Goal: Task Accomplishment & Management: Complete application form

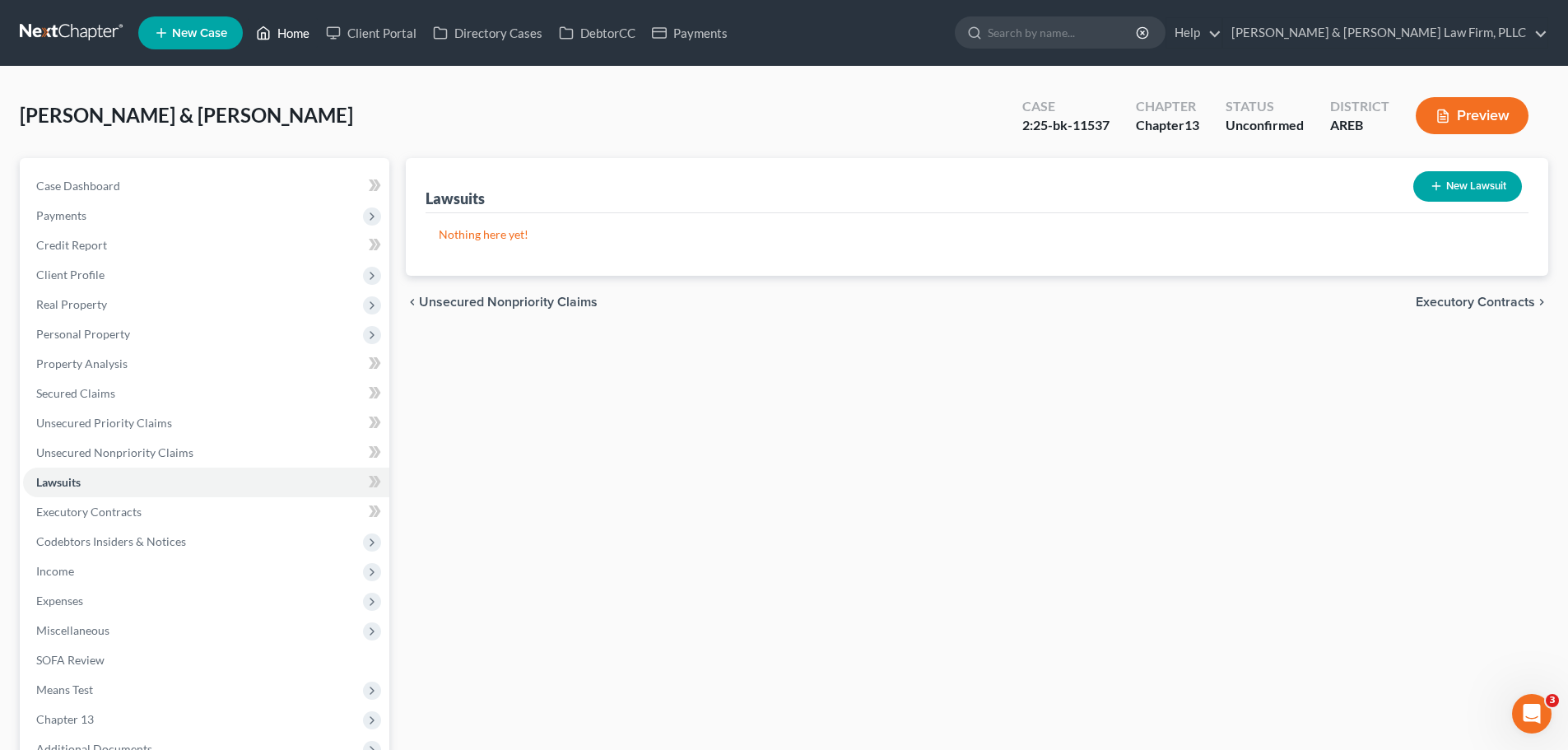
click at [271, 40] on icon at bounding box center [263, 32] width 15 height 20
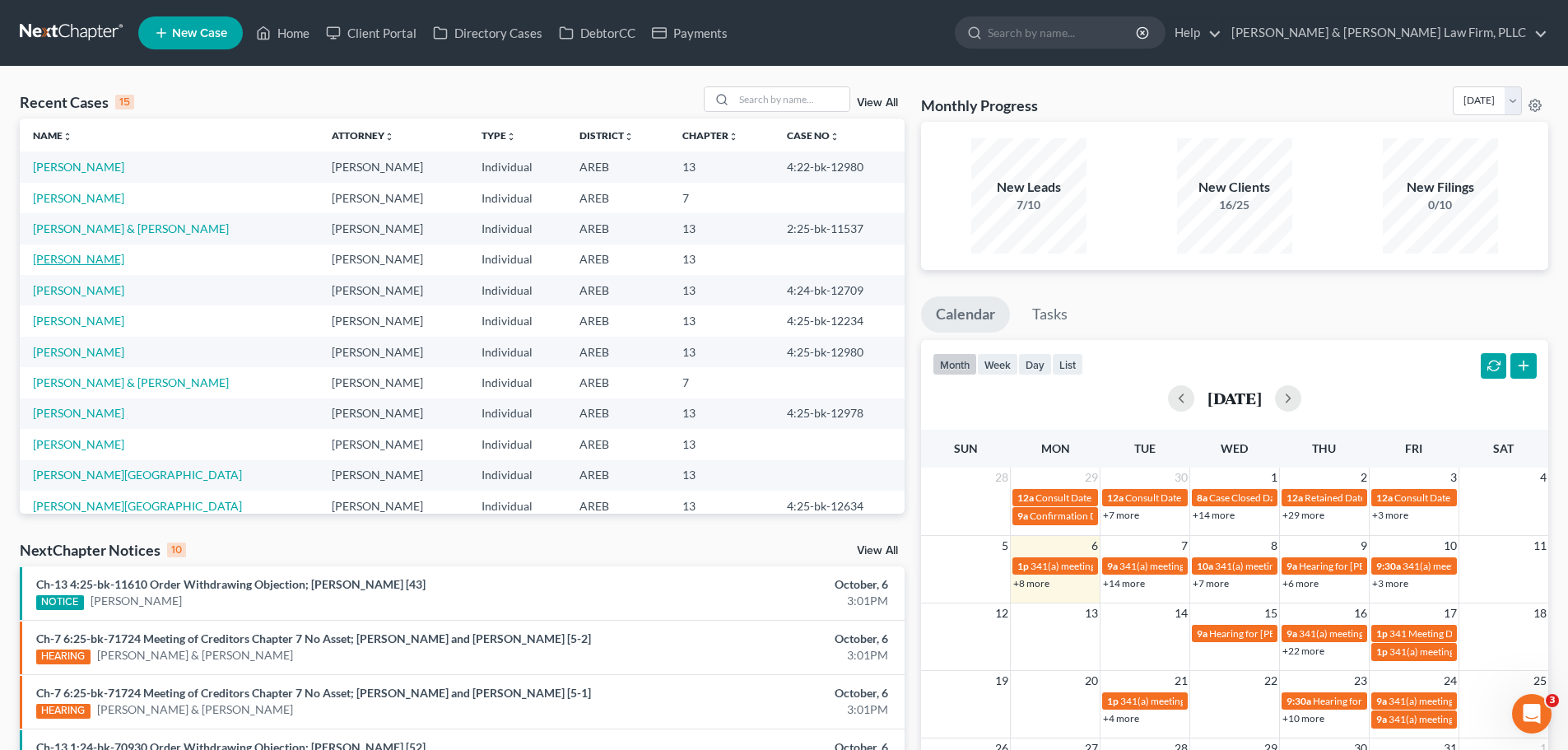
click at [113, 258] on link "[PERSON_NAME]" at bounding box center [79, 259] width 92 height 14
select select "4"
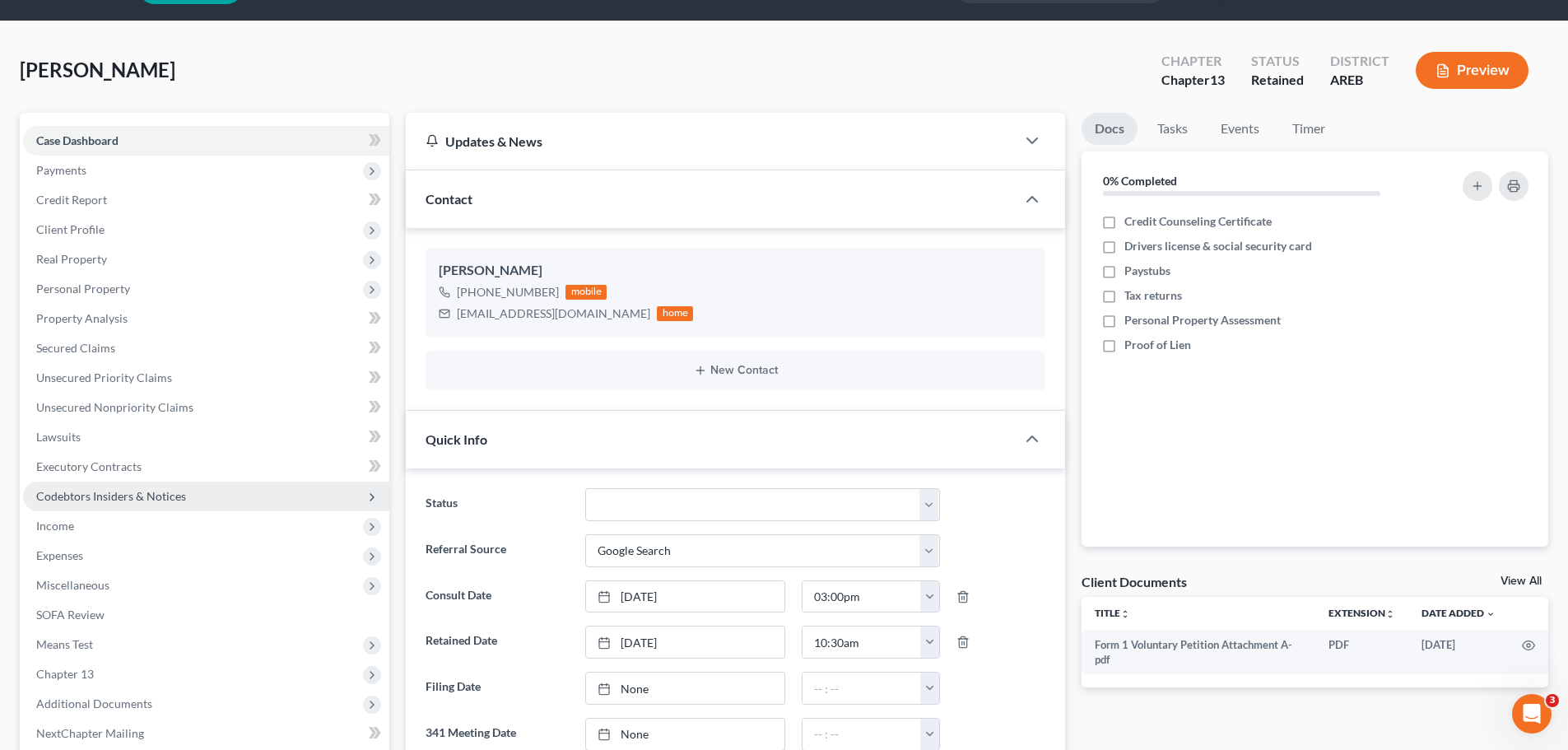
scroll to position [82, 0]
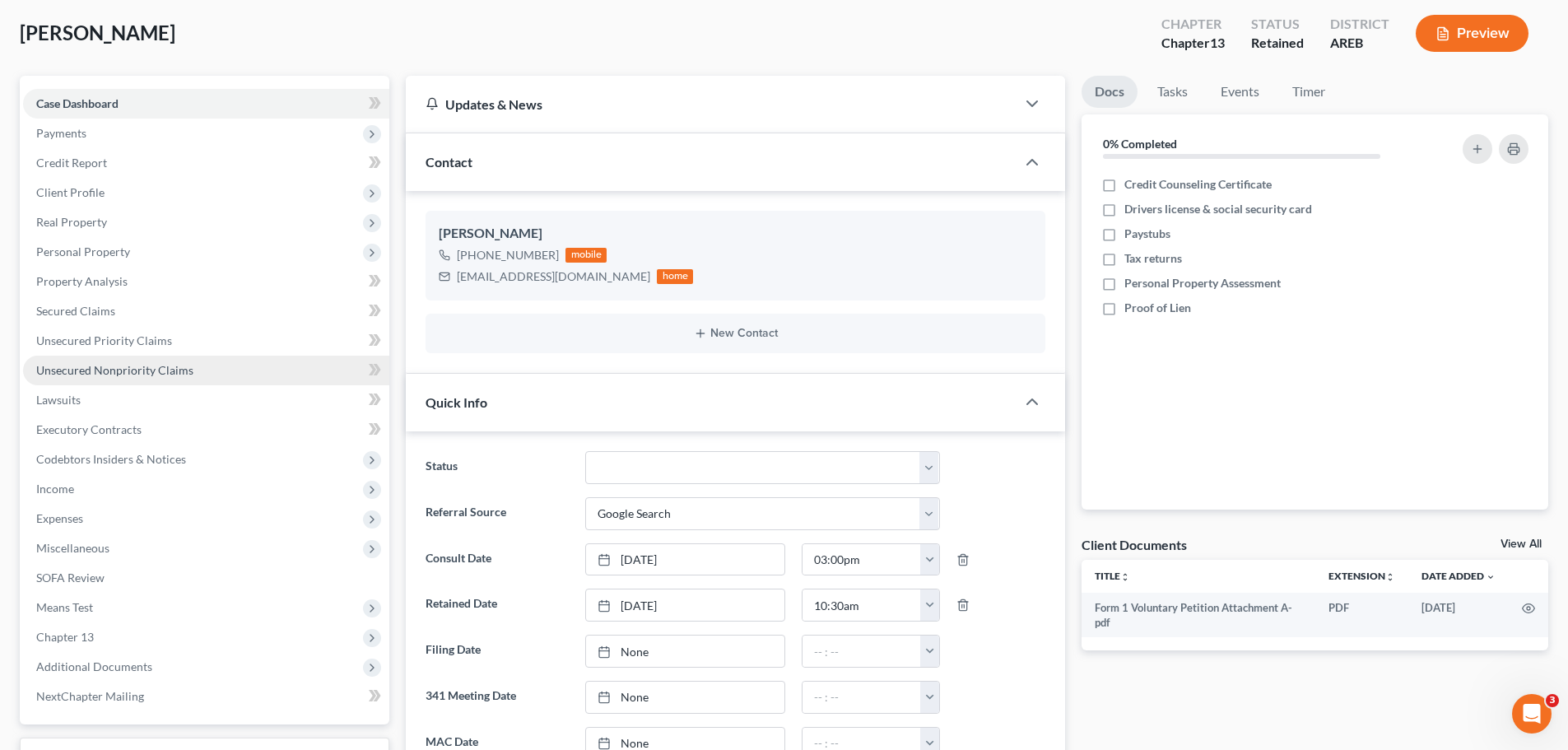
click at [123, 371] on span "Unsecured Nonpriority Claims" at bounding box center [115, 369] width 157 height 14
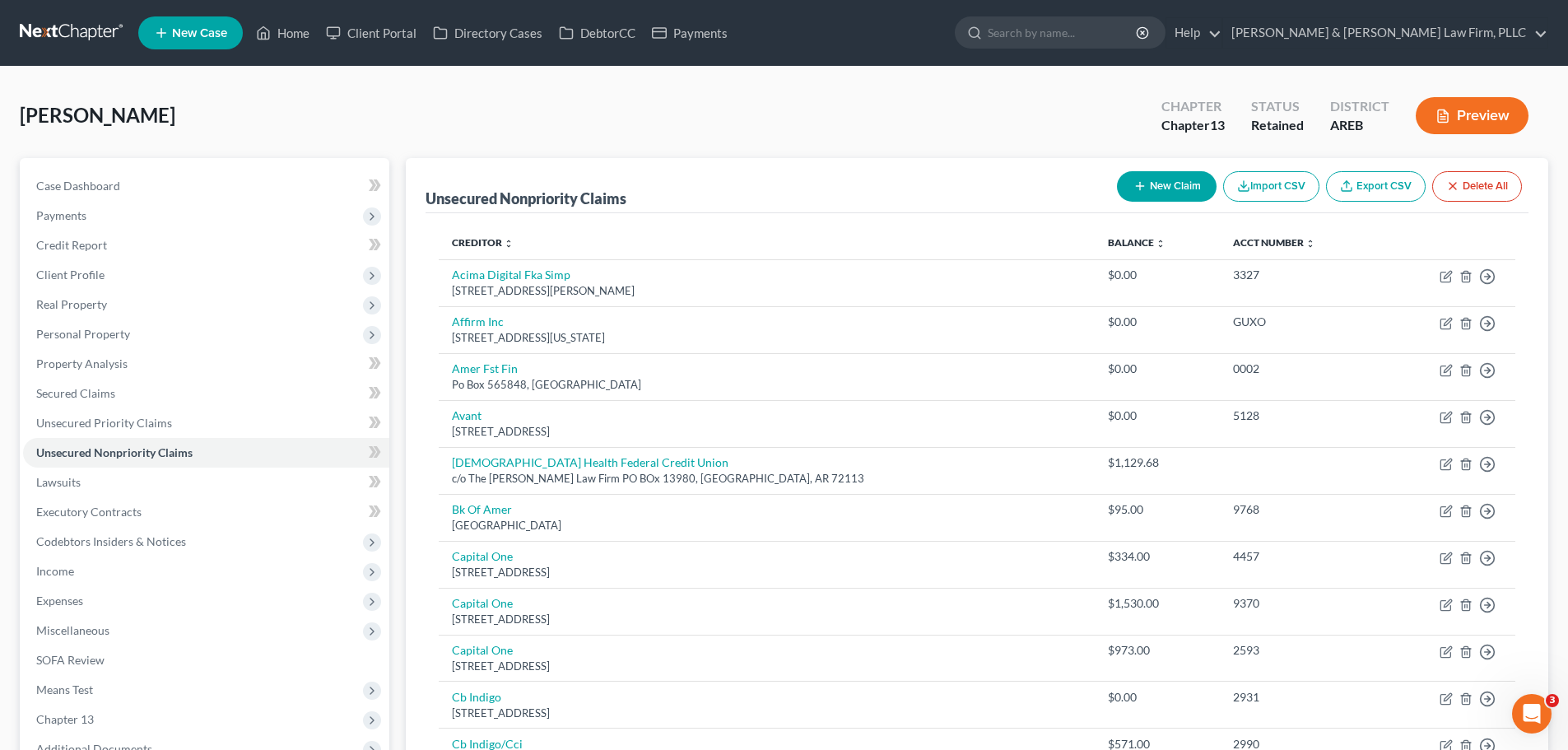
click at [1184, 182] on button "New Claim" at bounding box center [1166, 186] width 99 height 31
select select "0"
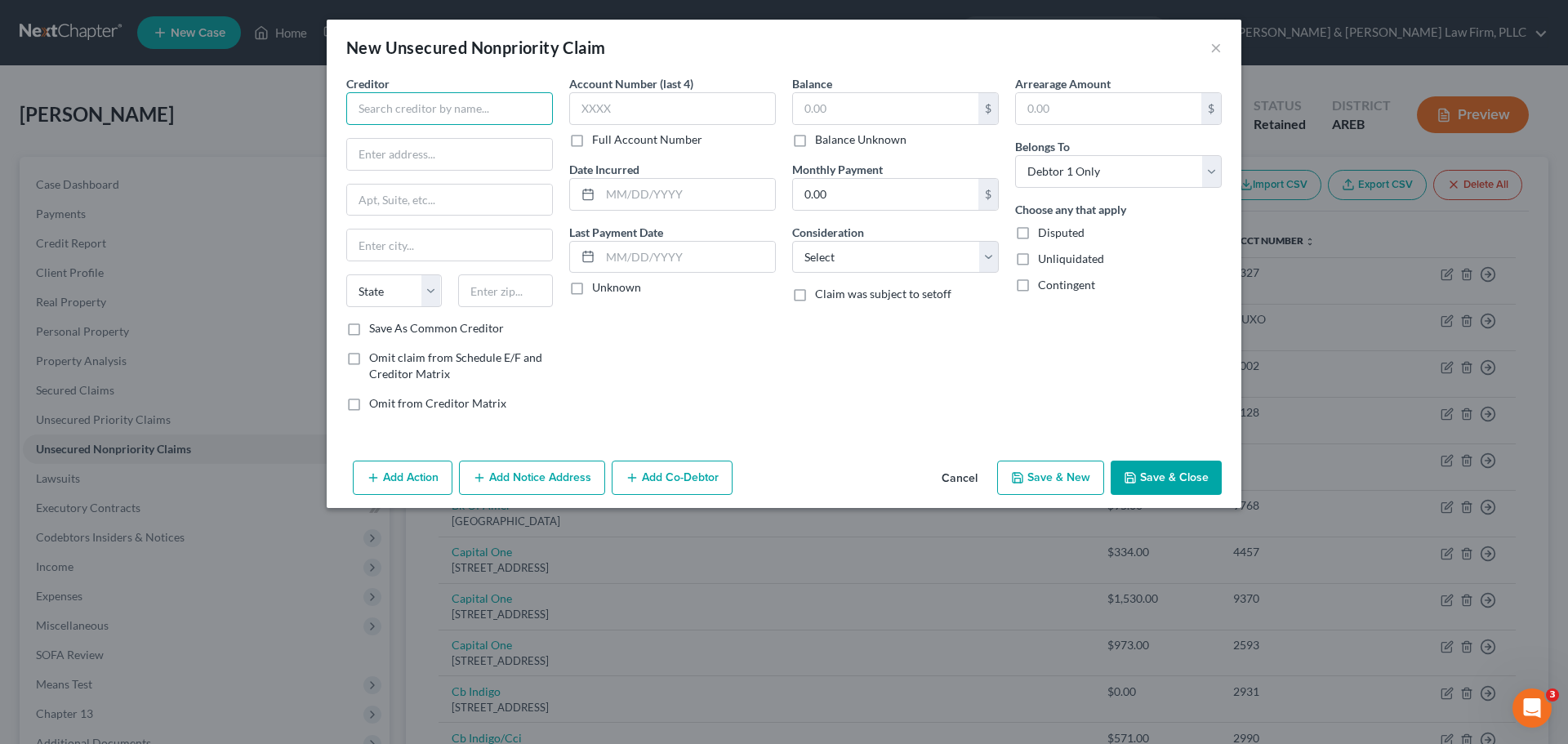
click at [432, 111] on input "text" at bounding box center [450, 108] width 206 height 33
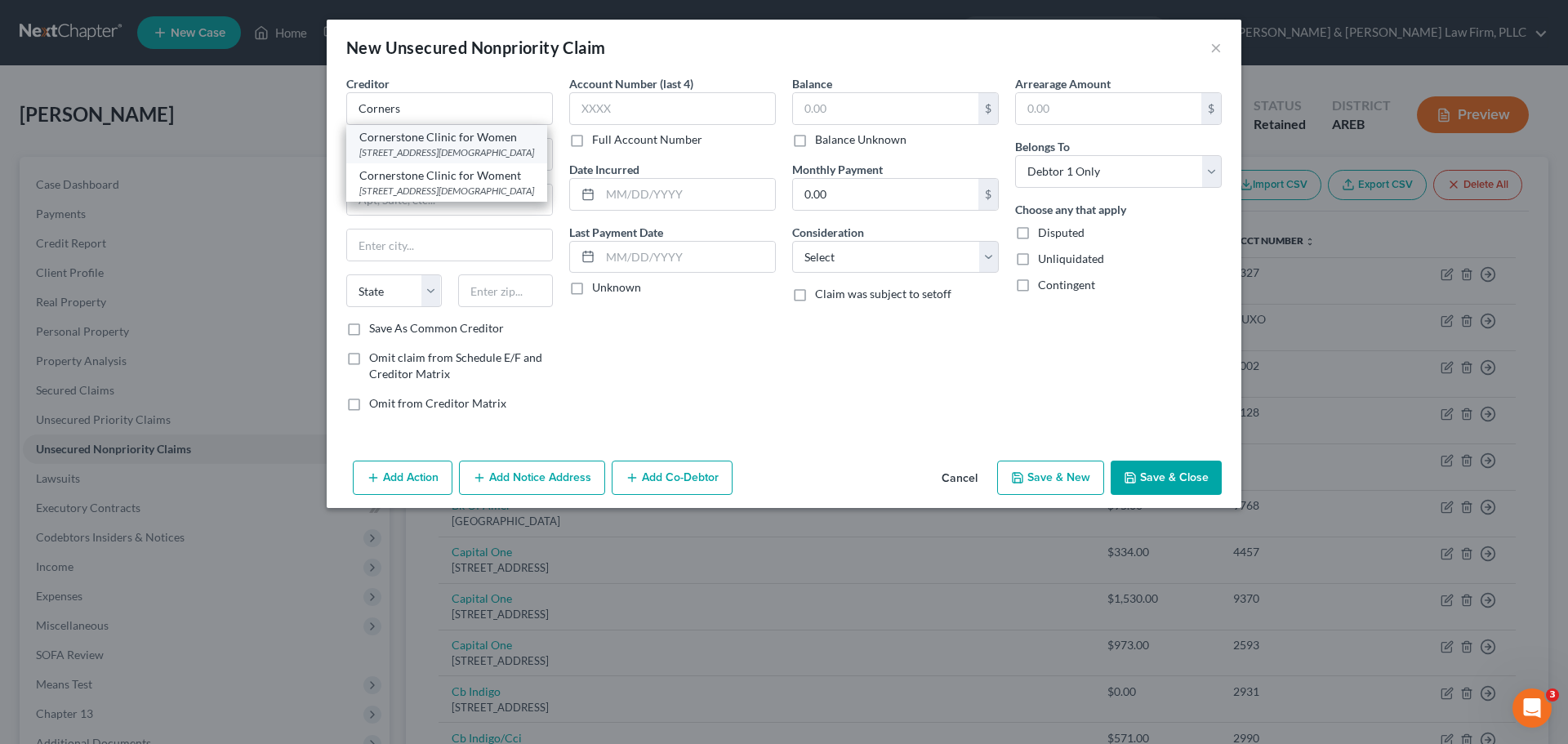
click at [458, 157] on div "[STREET_ADDRESS][DEMOGRAPHIC_DATA]" at bounding box center [447, 152] width 175 height 14
type input "Cornerstone Clinic for Women"
type input "[STREET_ADDRESS][DEMOGRAPHIC_DATA]"
type input "#100"
type input "Little Rock"
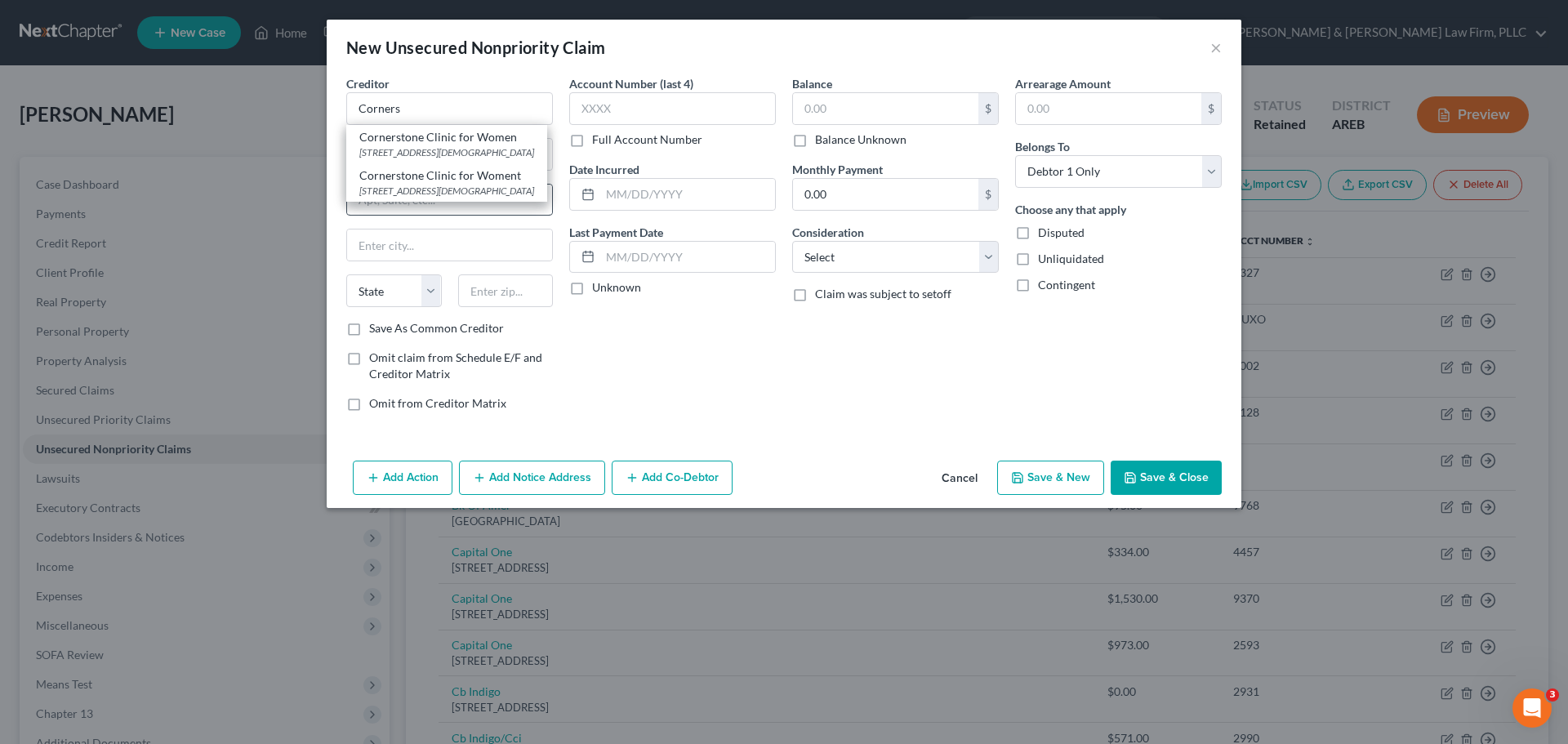
select select "2"
type input "72205"
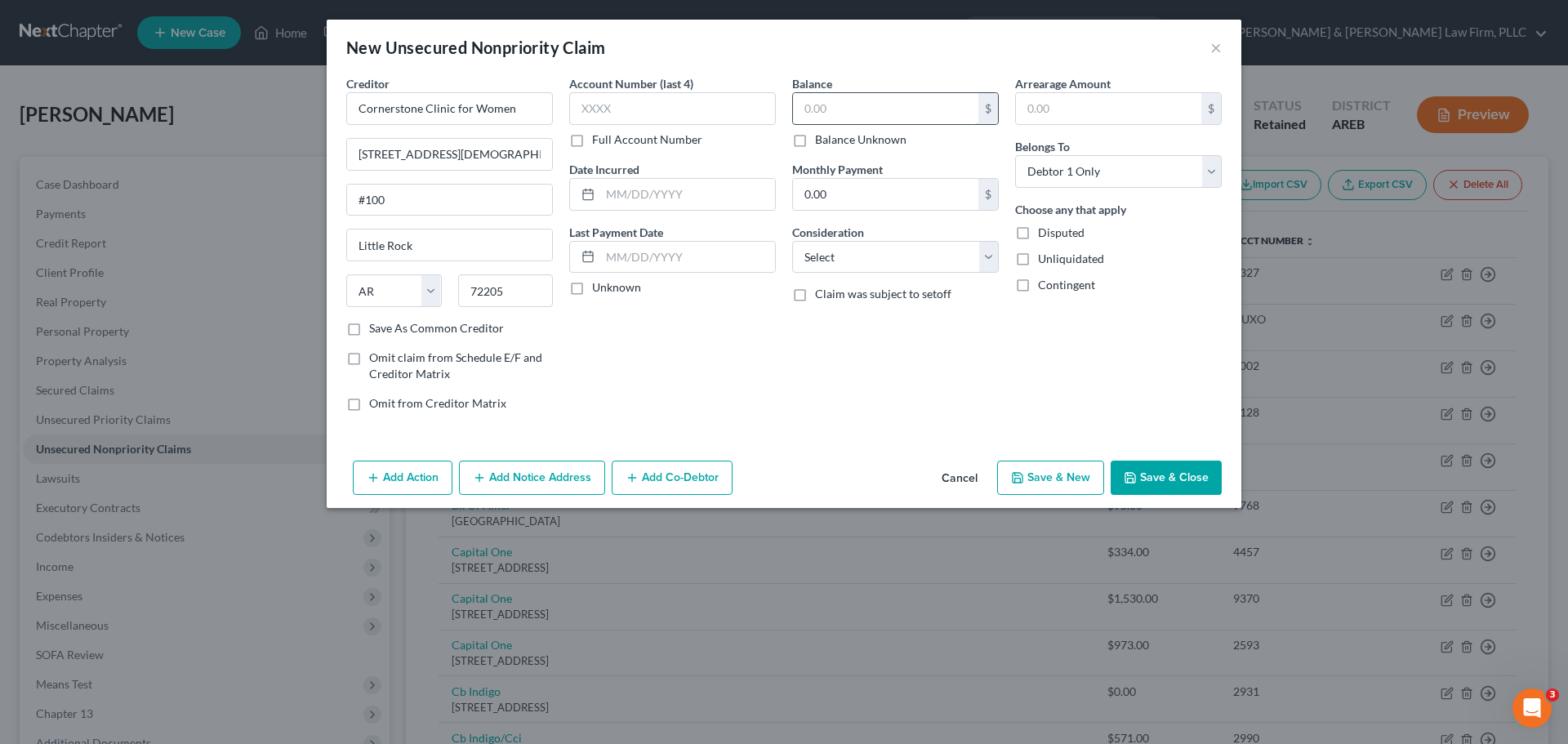
click at [820, 103] on input "text" at bounding box center [886, 108] width 186 height 31
type input "151.00"
click at [870, 109] on input "151.00" at bounding box center [886, 108] width 186 height 31
click at [1155, 478] on button "Save & Close" at bounding box center [1166, 477] width 111 height 34
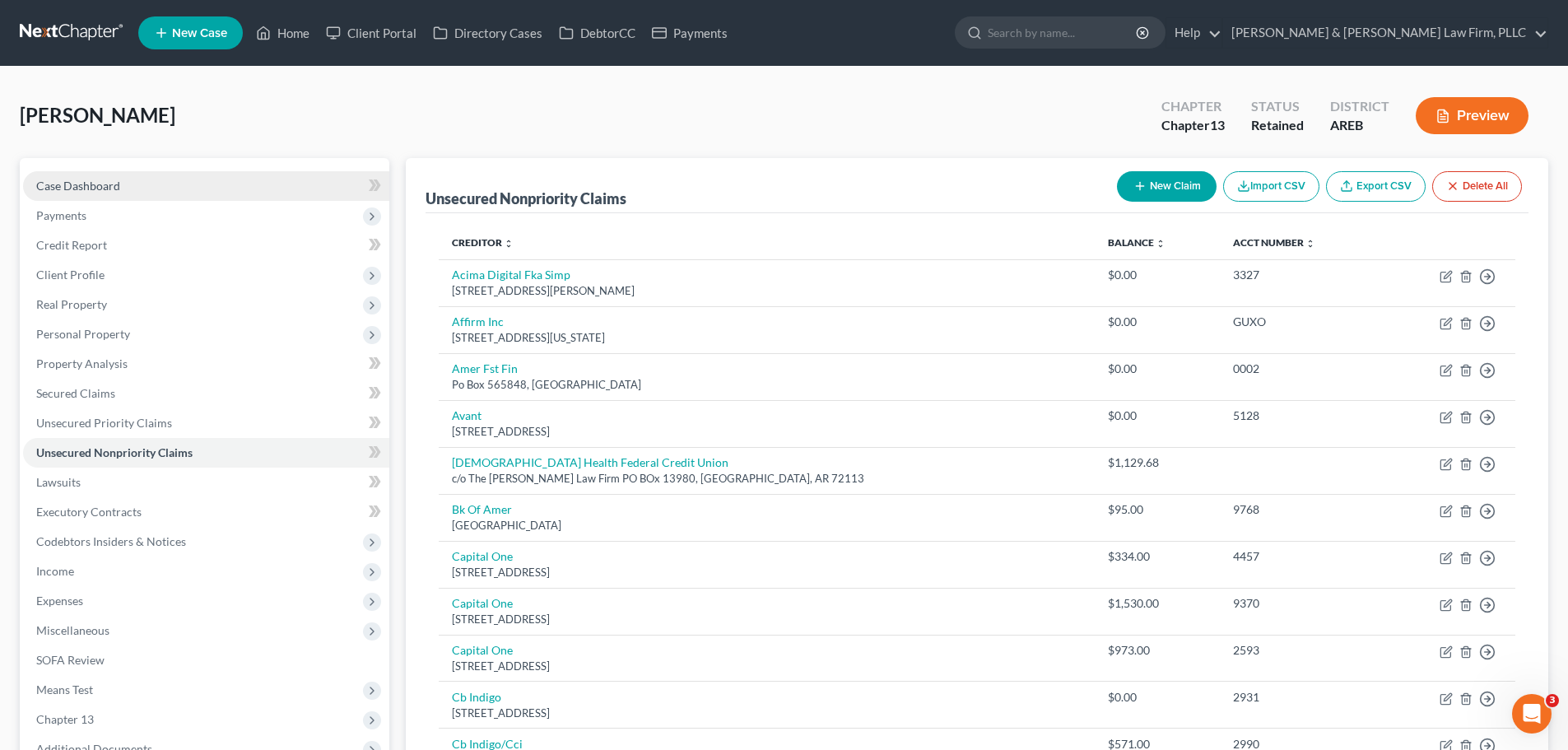
drag, startPoint x: 136, startPoint y: 195, endPoint x: 157, endPoint y: 191, distance: 21.4
click at [136, 195] on link "Case Dashboard" at bounding box center [206, 185] width 366 height 30
select select "4"
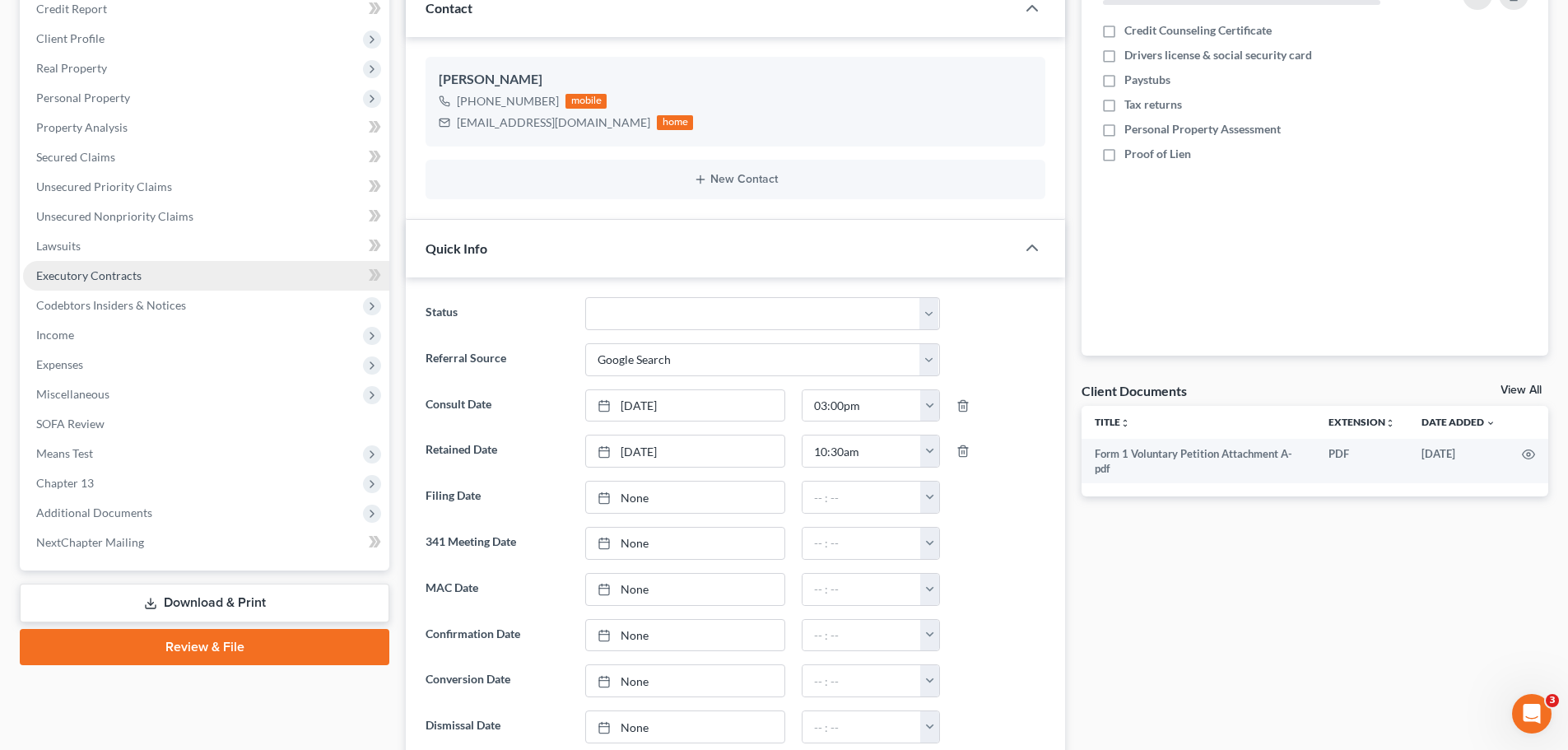
scroll to position [247, 0]
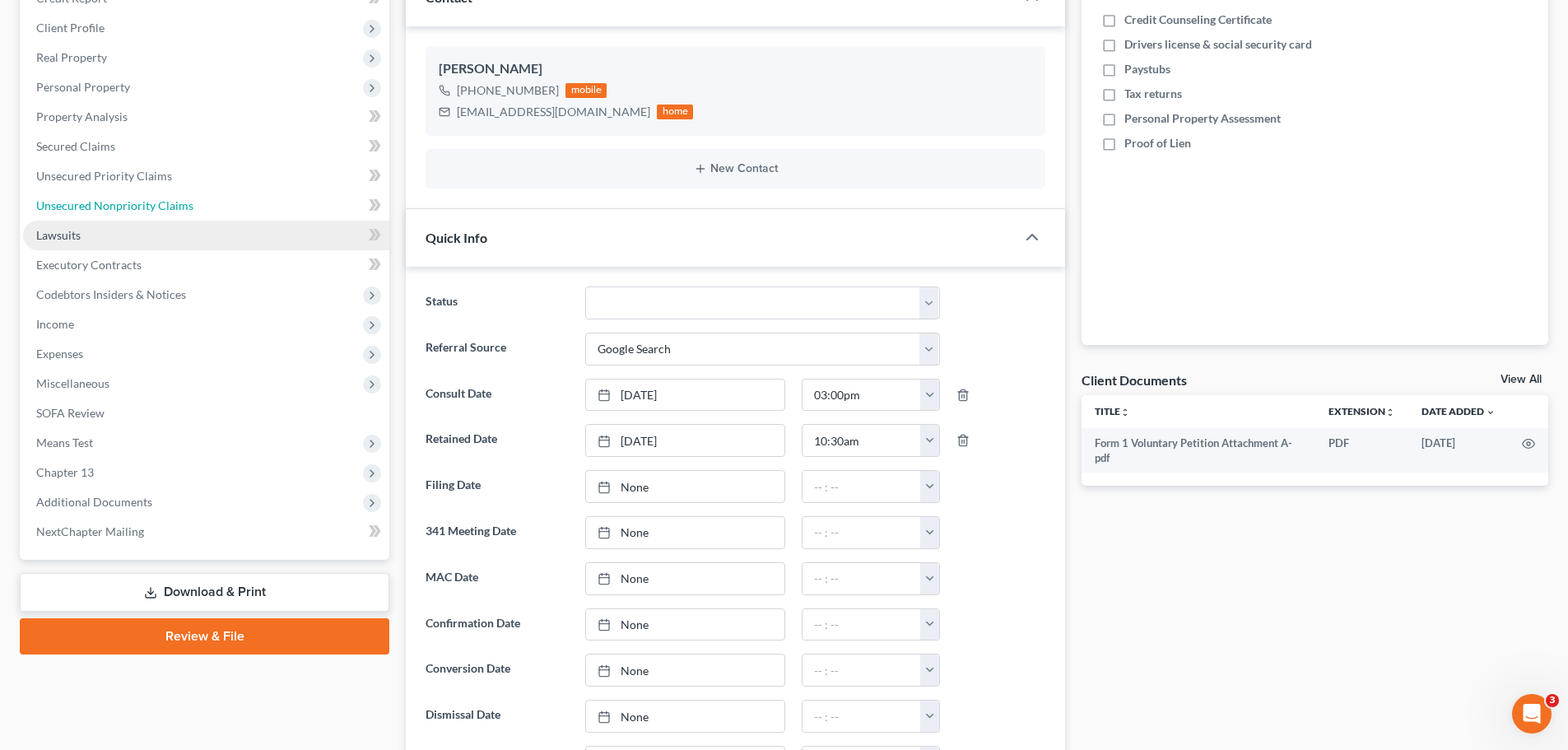
drag, startPoint x: 117, startPoint y: 205, endPoint x: 183, endPoint y: 226, distance: 69.3
click at [117, 205] on span "Unsecured Nonpriority Claims" at bounding box center [115, 205] width 157 height 14
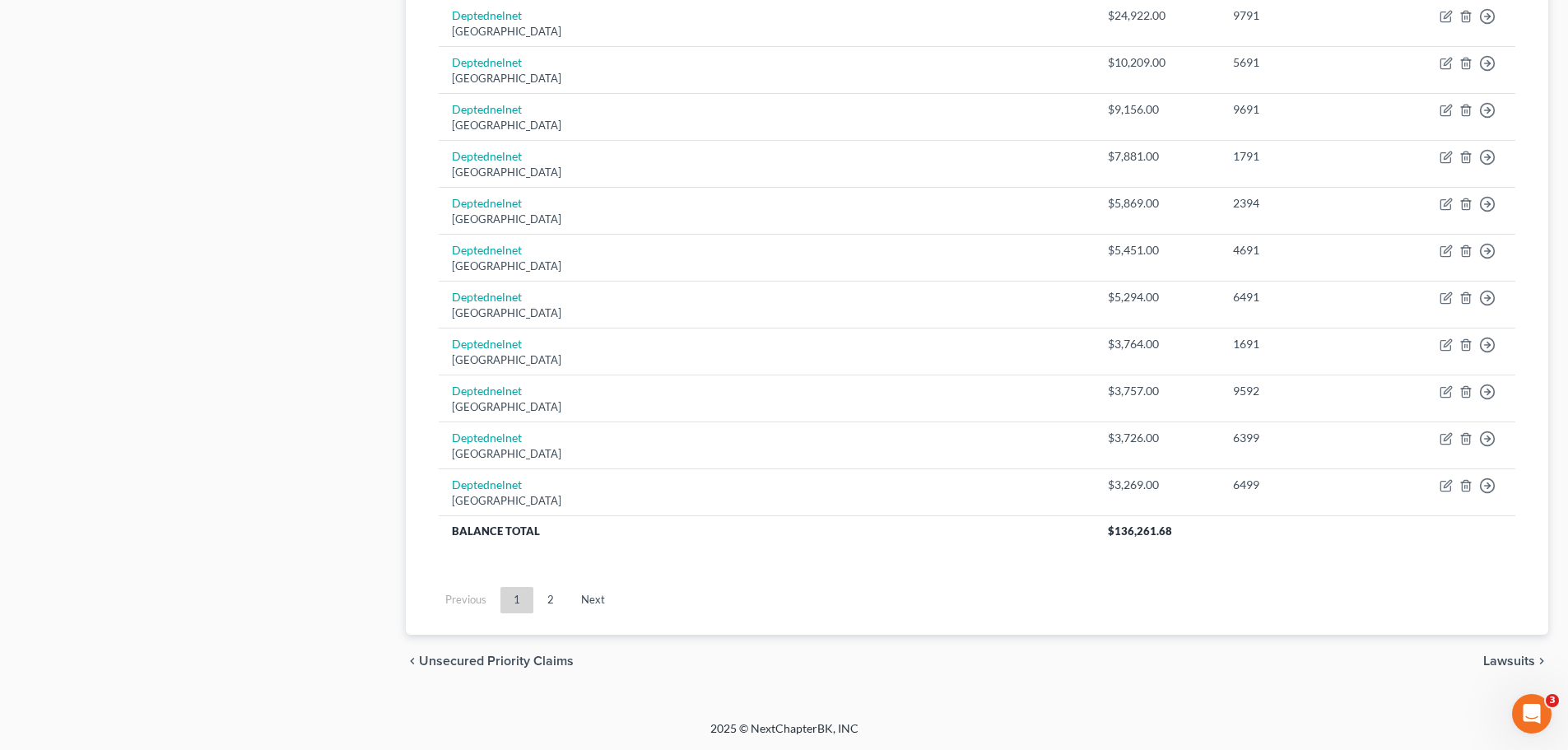
drag, startPoint x: 544, startPoint y: 595, endPoint x: 537, endPoint y: 573, distance: 23.1
click at [544, 595] on link "2" at bounding box center [551, 600] width 33 height 27
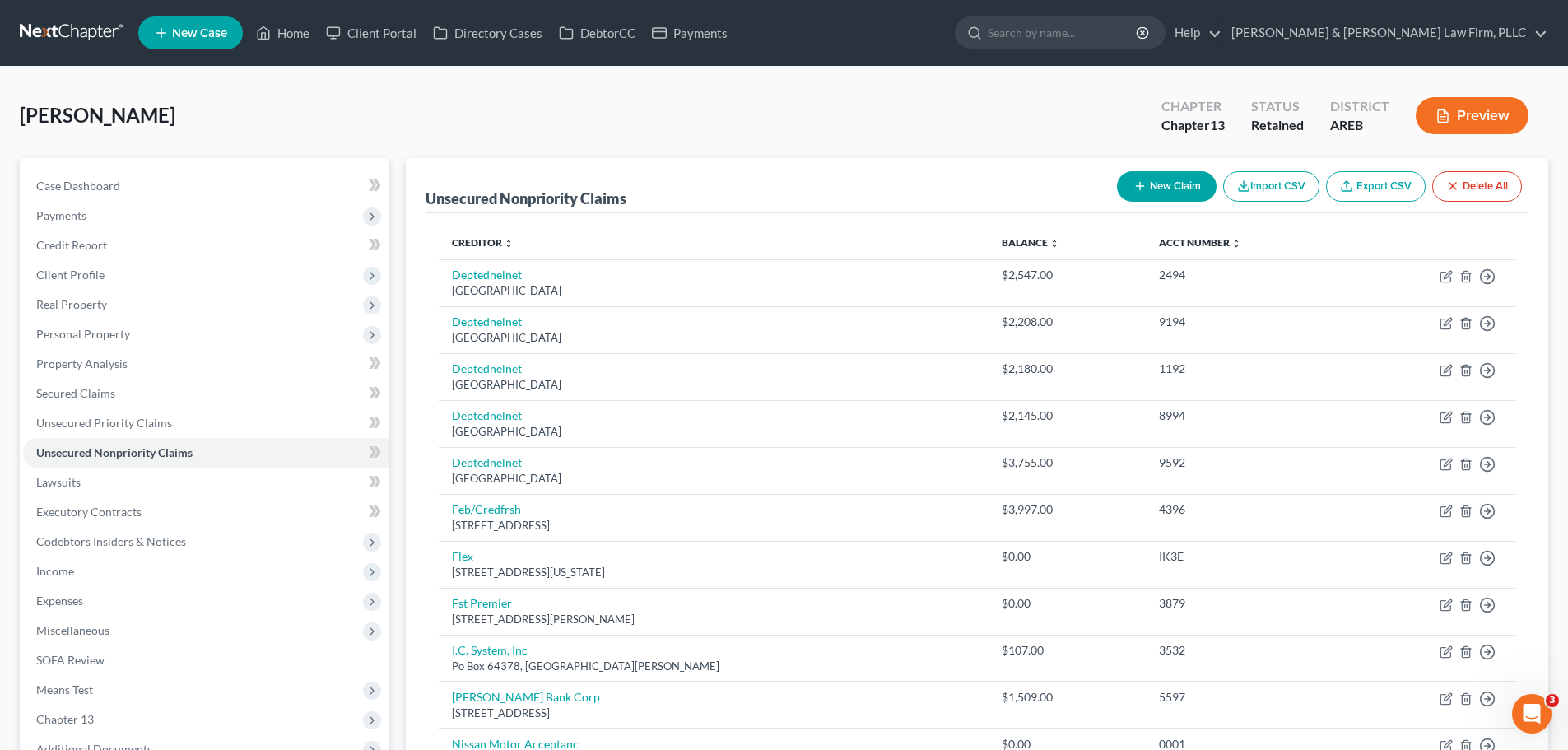
click at [1130, 177] on button "New Claim" at bounding box center [1166, 186] width 99 height 31
select select "0"
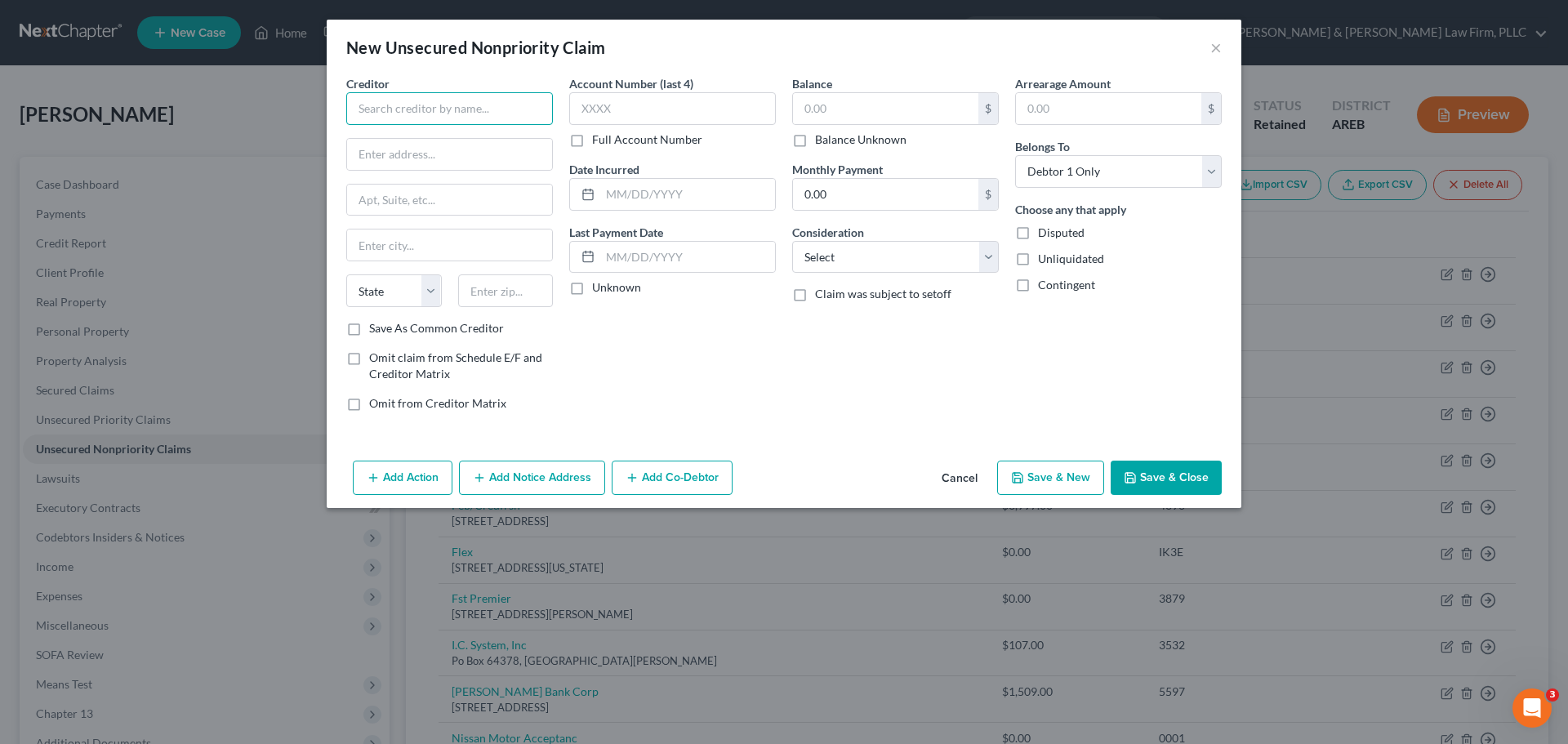
click at [415, 117] on input "text" at bounding box center [450, 108] width 206 height 33
drag, startPoint x: 385, startPoint y: 108, endPoint x: 276, endPoint y: 112, distance: 109.1
click at [277, 112] on div "New Unsecured Nonpriority Claim × Creditor * se State [US_STATE] AK AR AZ CA CO…" at bounding box center [784, 372] width 1568 height 744
click at [377, 146] on div "[STREET_ADDRESS]" at bounding box center [444, 152] width 169 height 14
type input "Sezzle Inc"
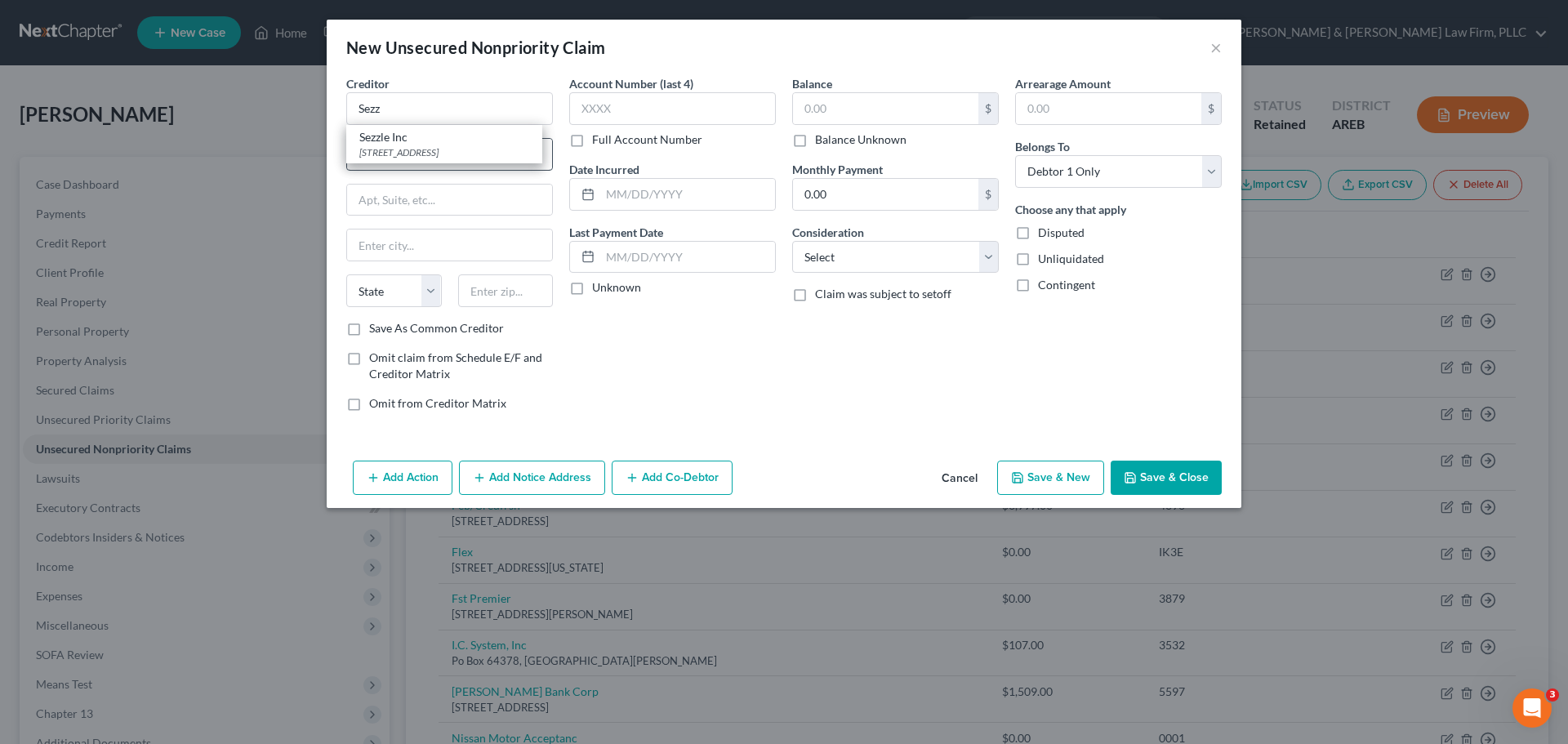
type input "[STREET_ADDRESS]"
type input "[GEOGRAPHIC_DATA]"
select select "24"
type input "55401"
click at [840, 111] on input "text" at bounding box center [886, 108] width 186 height 31
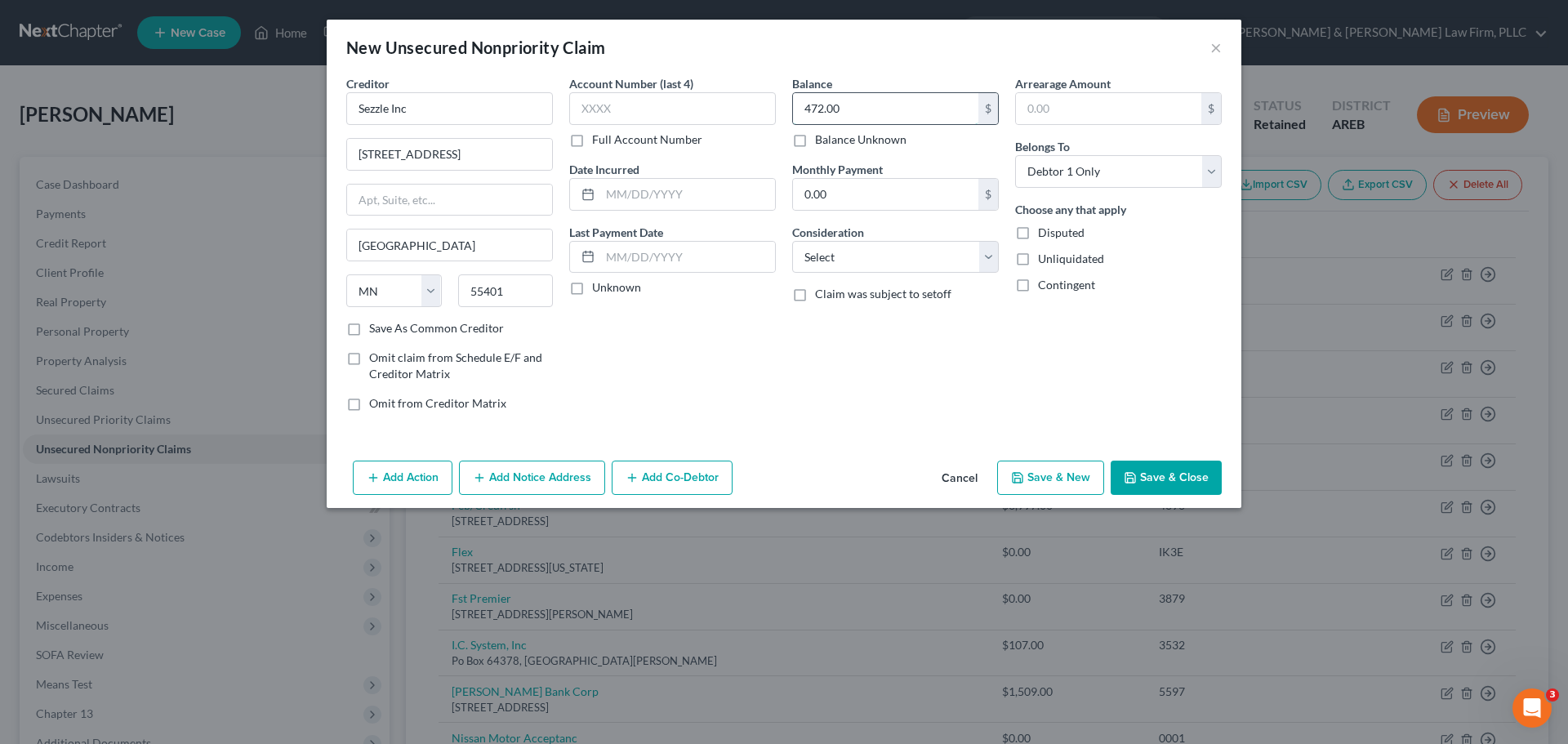
type input "472.00"
click at [1157, 481] on button "Save & Close" at bounding box center [1166, 477] width 111 height 34
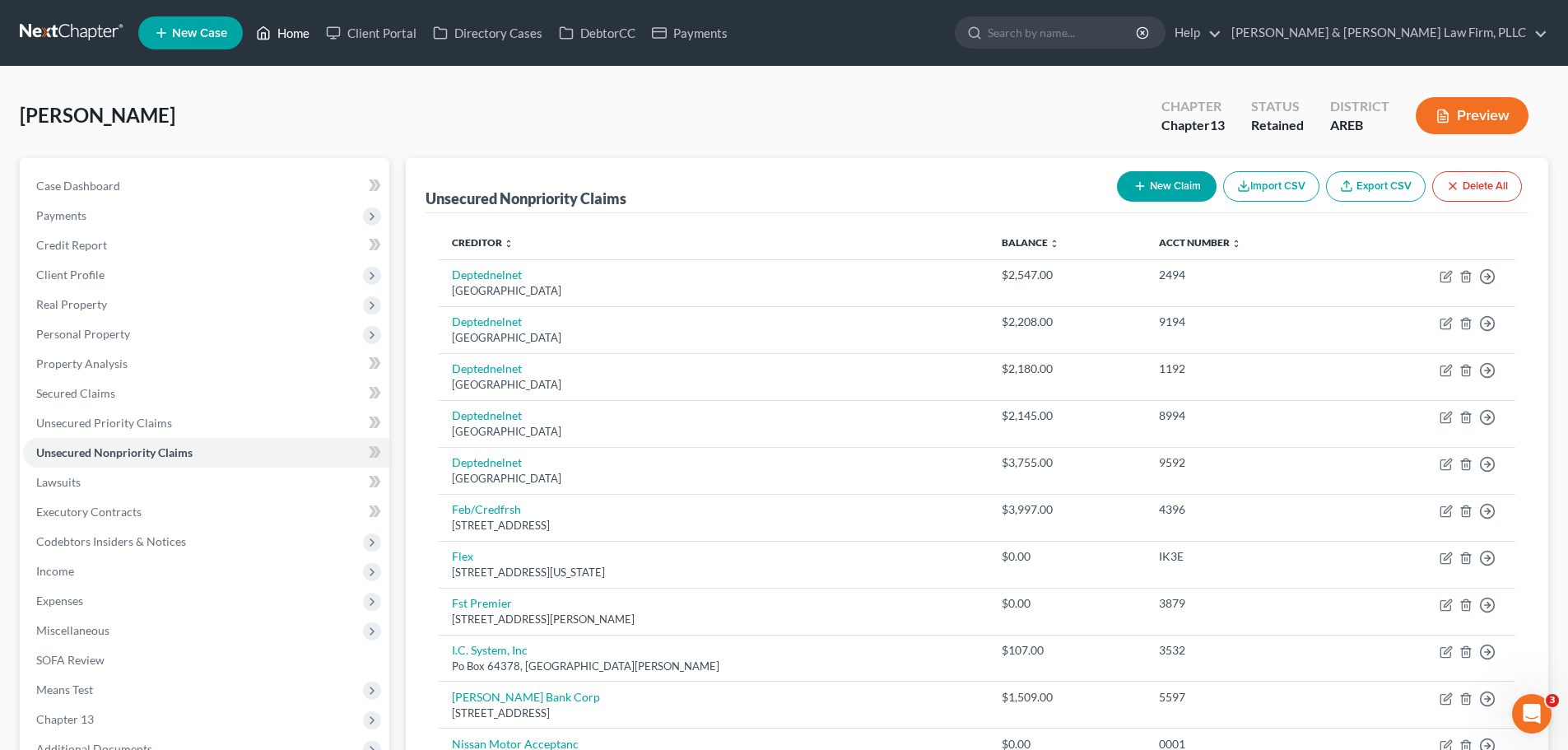
drag, startPoint x: 284, startPoint y: 32, endPoint x: 716, endPoint y: 65, distance: 433.3
click at [286, 32] on link "Home" at bounding box center [282, 32] width 70 height 30
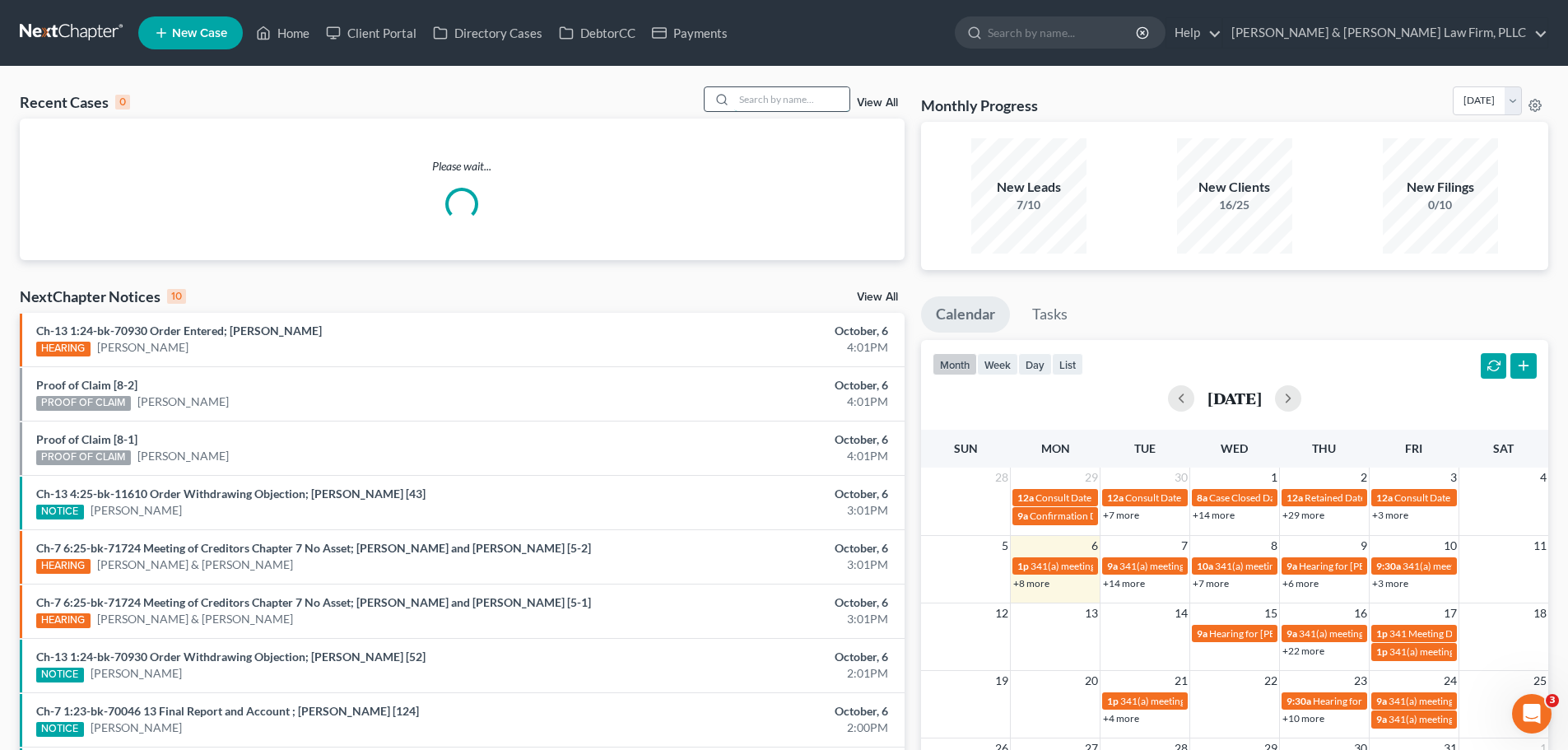
click at [777, 105] on input "search" at bounding box center [791, 98] width 115 height 24
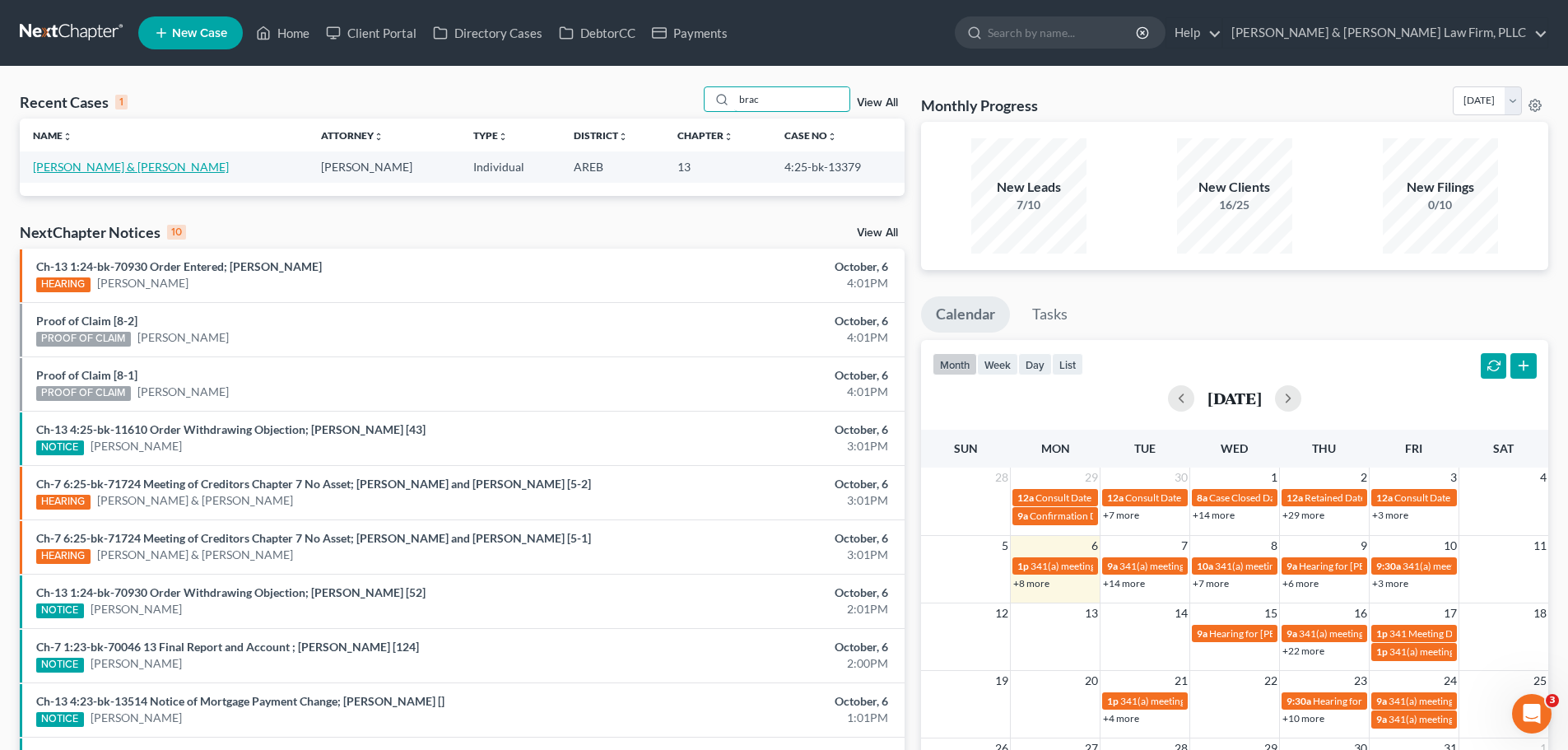
type input "brac"
click at [148, 168] on link "[PERSON_NAME] & [PERSON_NAME]" at bounding box center [131, 166] width 196 height 14
select select "2"
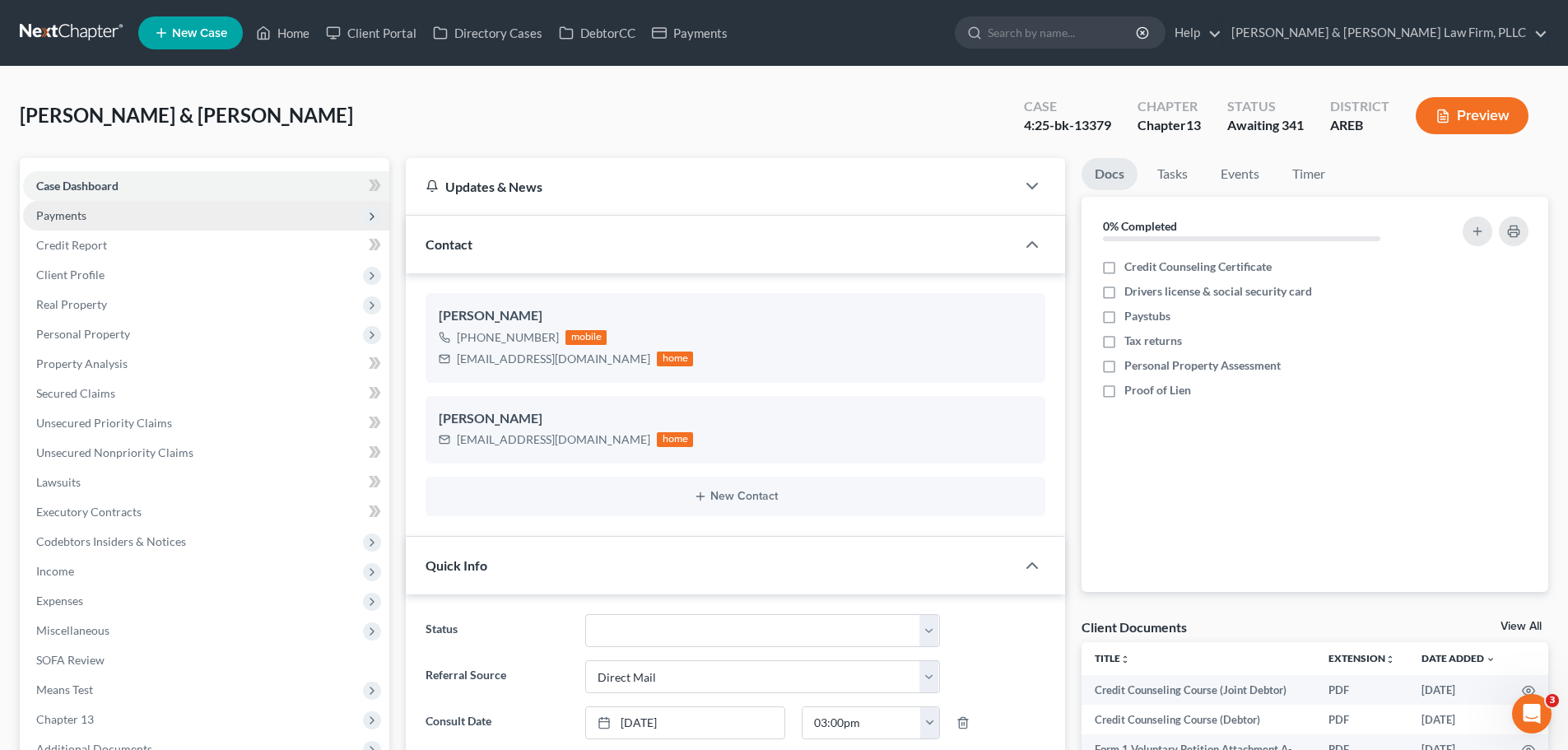
scroll to position [9, 0]
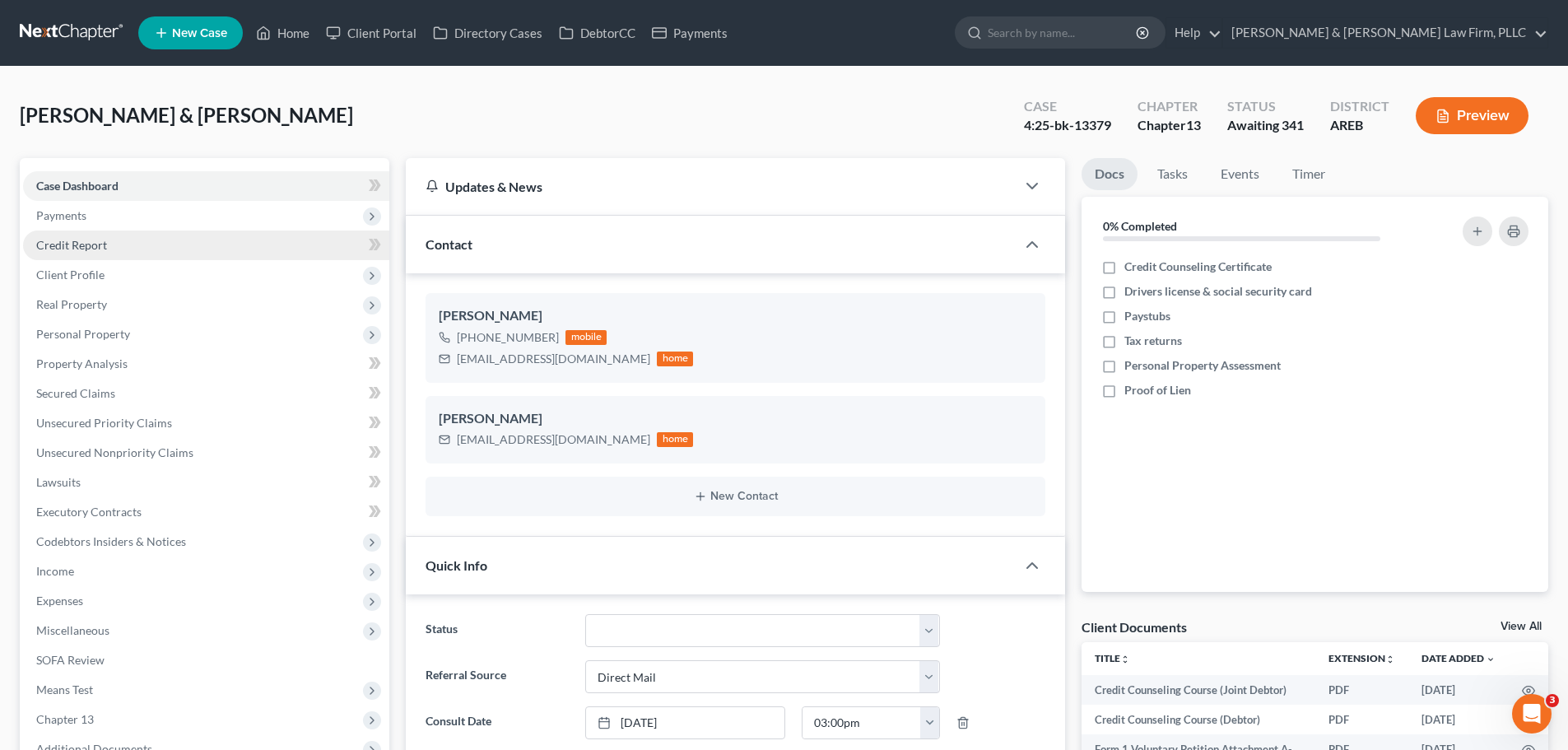
drag, startPoint x: 118, startPoint y: 213, endPoint x: 135, endPoint y: 246, distance: 37.1
click at [117, 213] on span "Payments" at bounding box center [206, 215] width 366 height 30
click at [128, 240] on link "Invoices" at bounding box center [222, 245] width 333 height 30
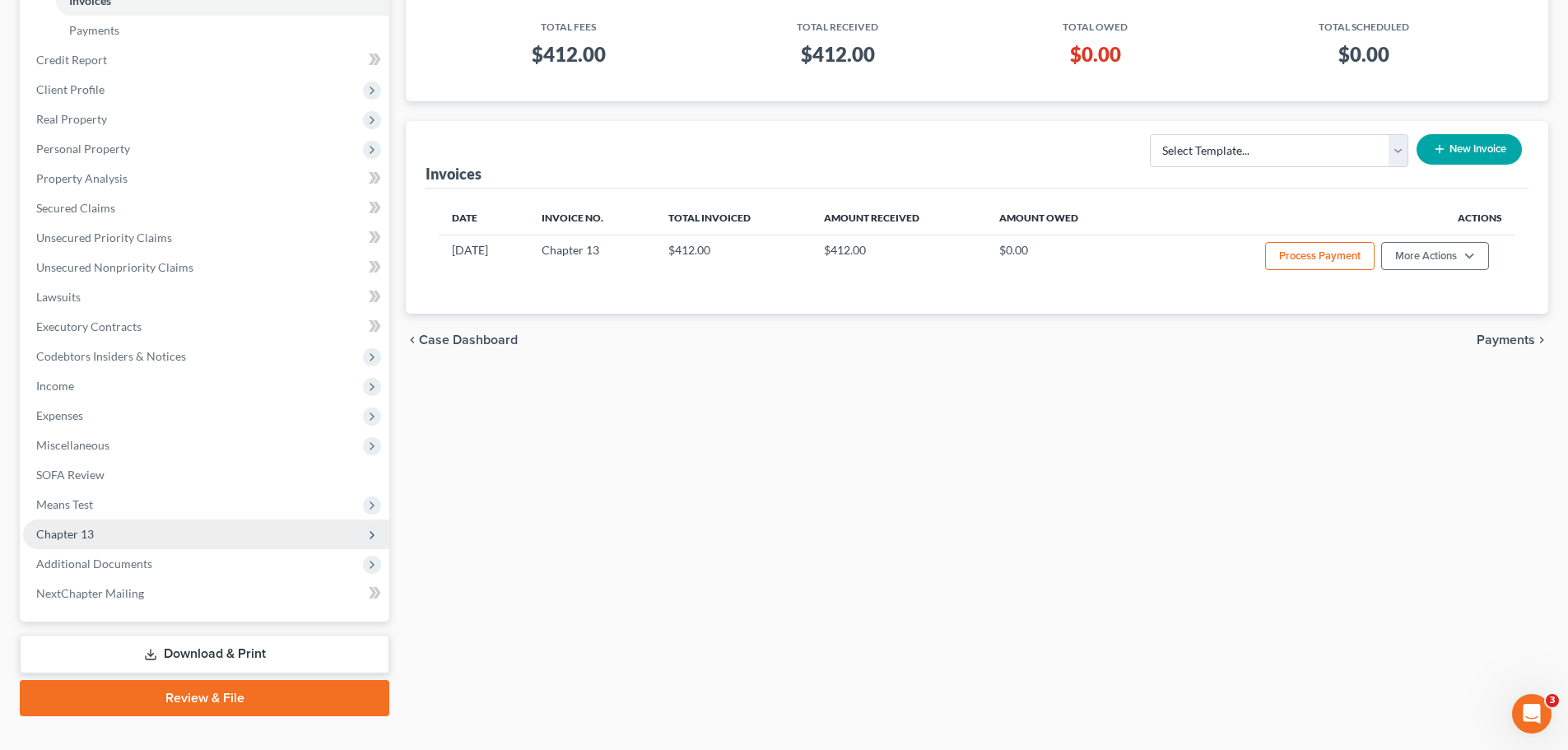
scroll to position [273, 0]
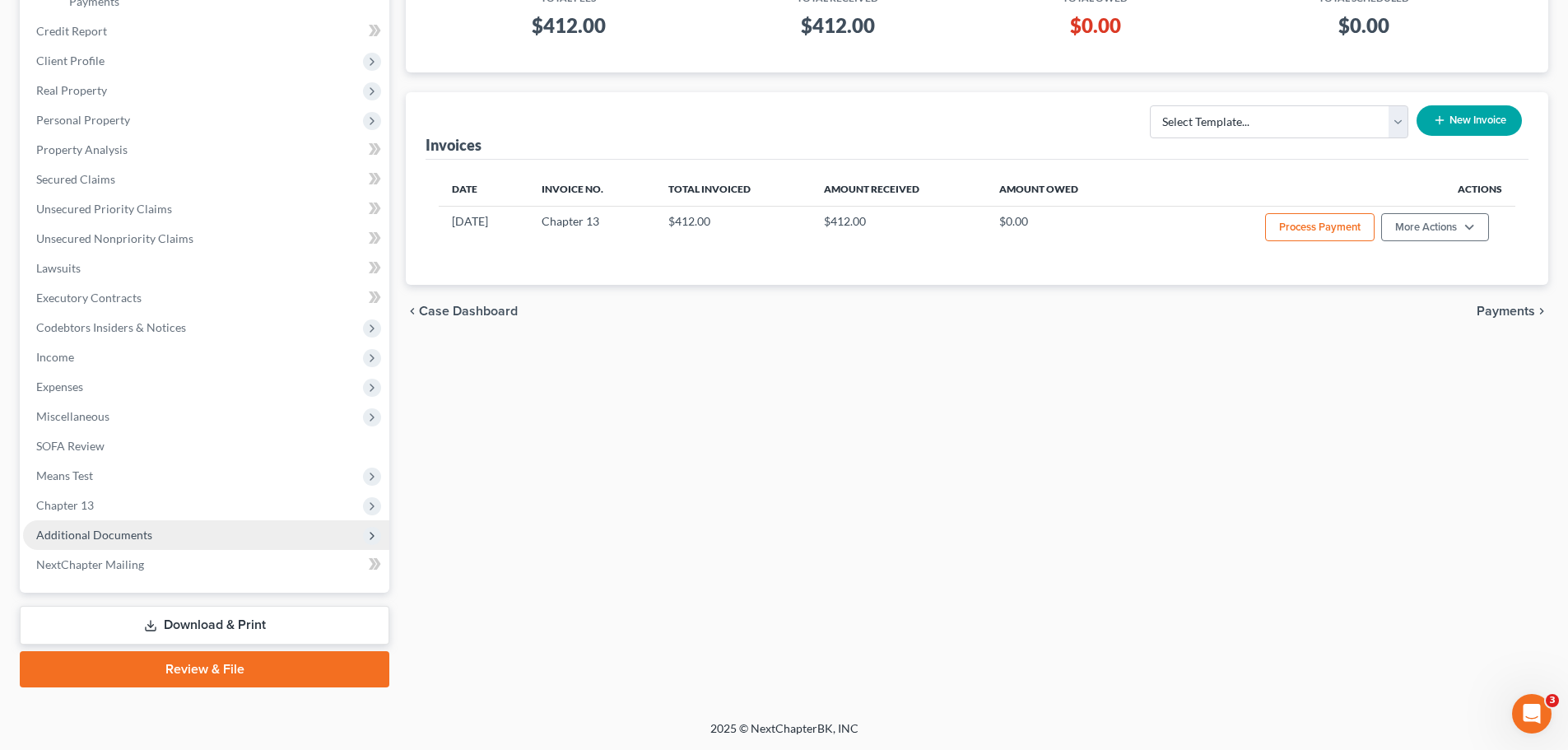
click at [152, 530] on span "Additional Documents" at bounding box center [206, 534] width 366 height 30
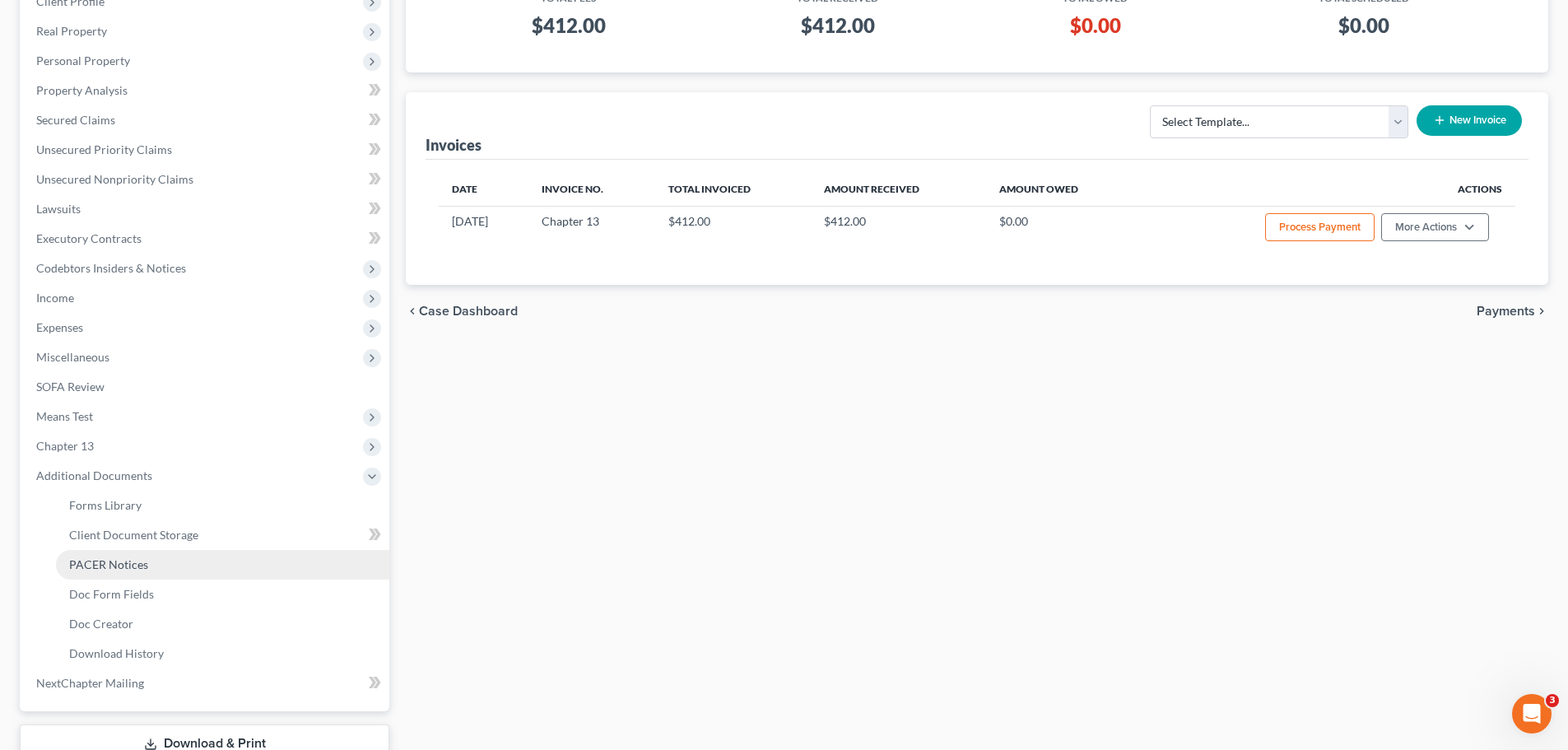
click at [140, 569] on span "PACER Notices" at bounding box center [108, 564] width 79 height 14
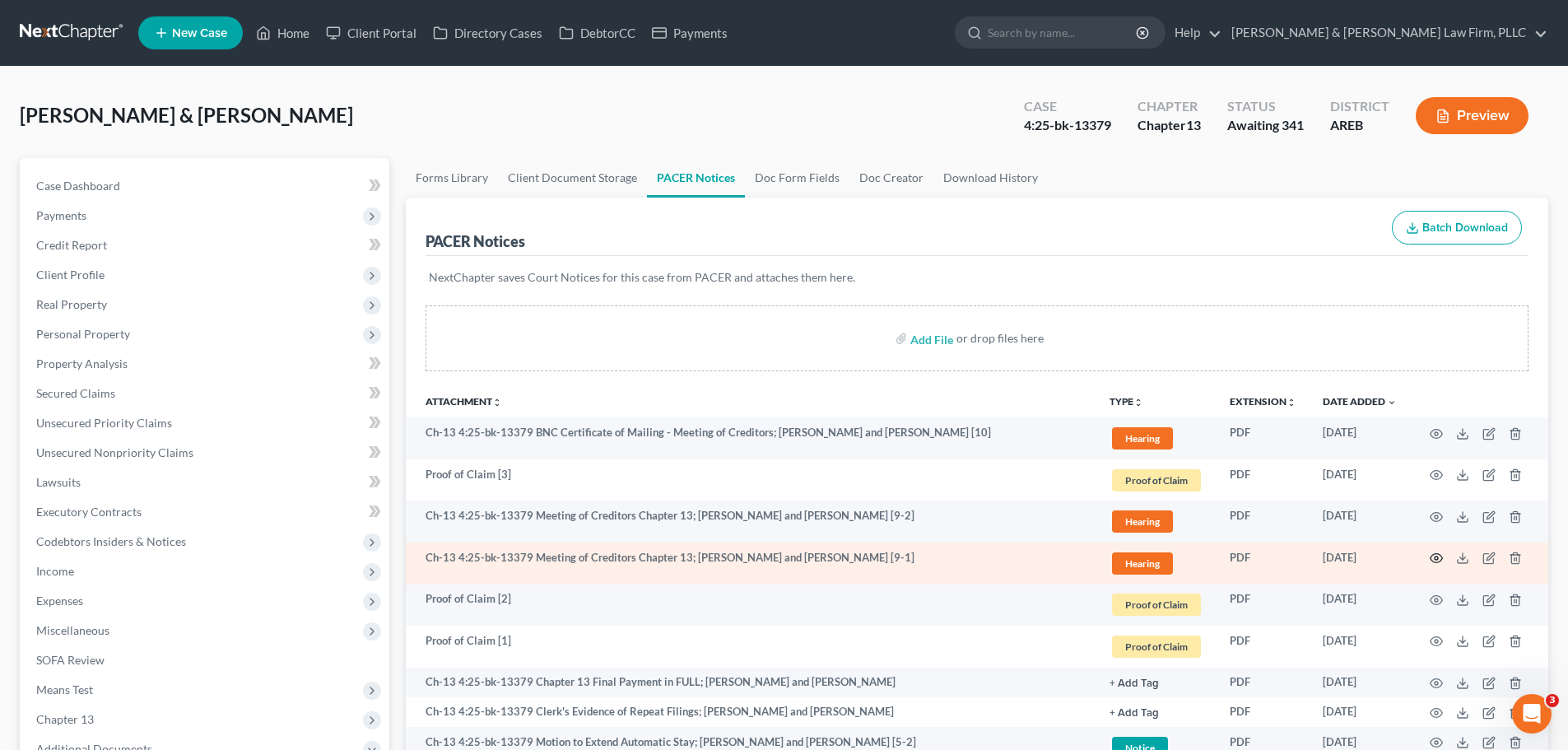
click at [1438, 555] on icon "button" at bounding box center [1436, 558] width 13 height 13
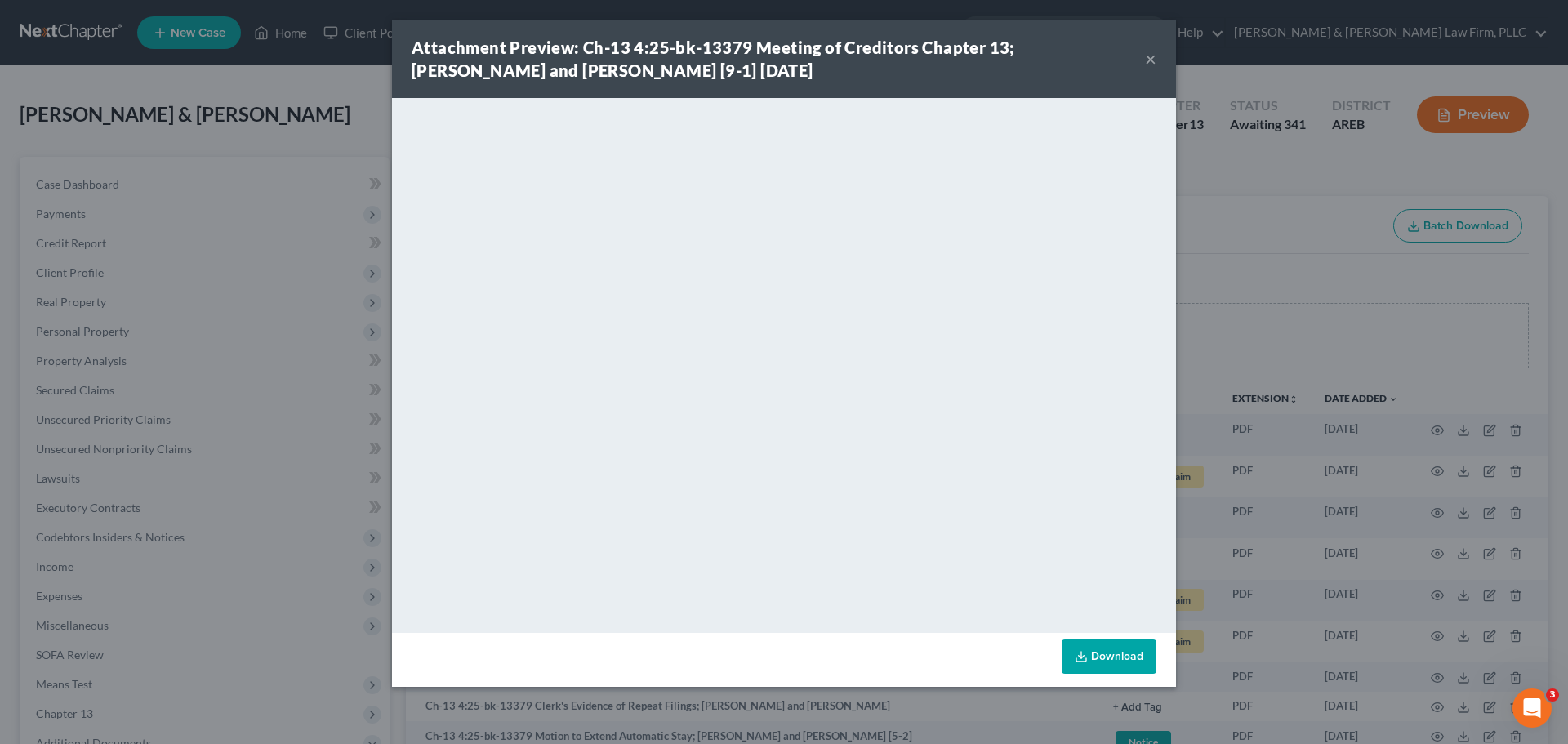
drag, startPoint x: 1149, startPoint y: 59, endPoint x: 247, endPoint y: 9, distance: 903.4
click at [1149, 59] on button "×" at bounding box center [1150, 59] width 11 height 20
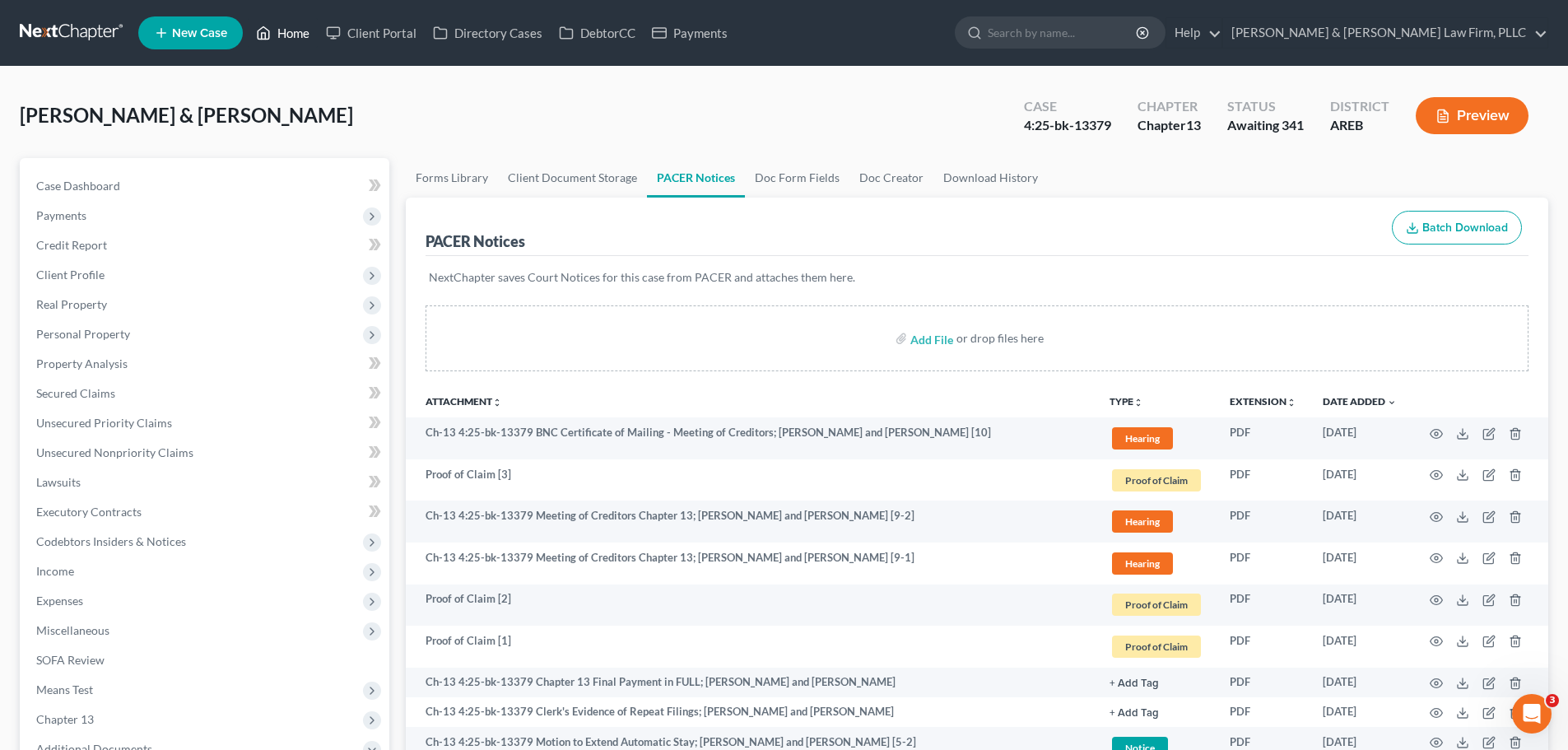
click at [279, 32] on link "Home" at bounding box center [282, 32] width 70 height 30
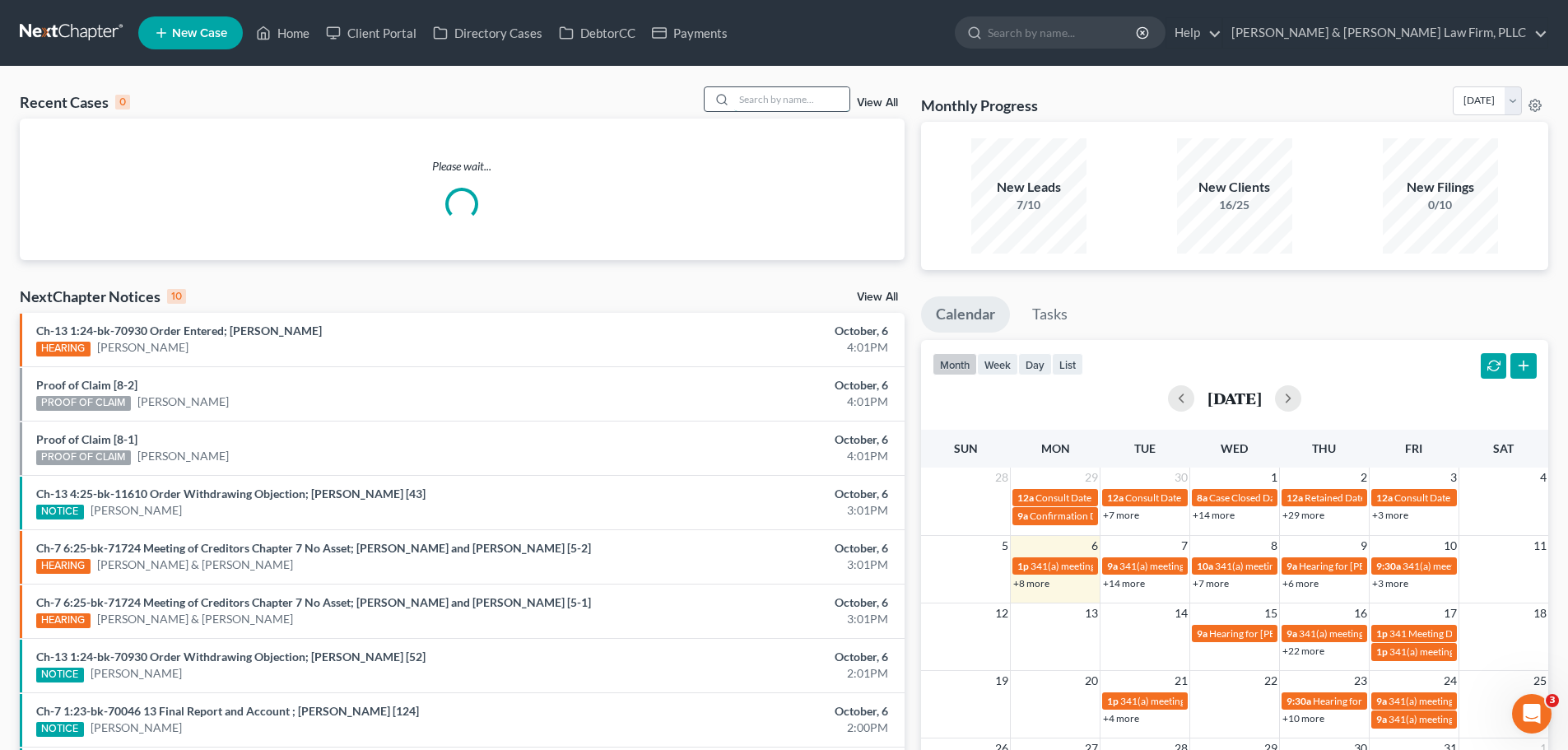
click at [756, 99] on input "search" at bounding box center [791, 98] width 115 height 24
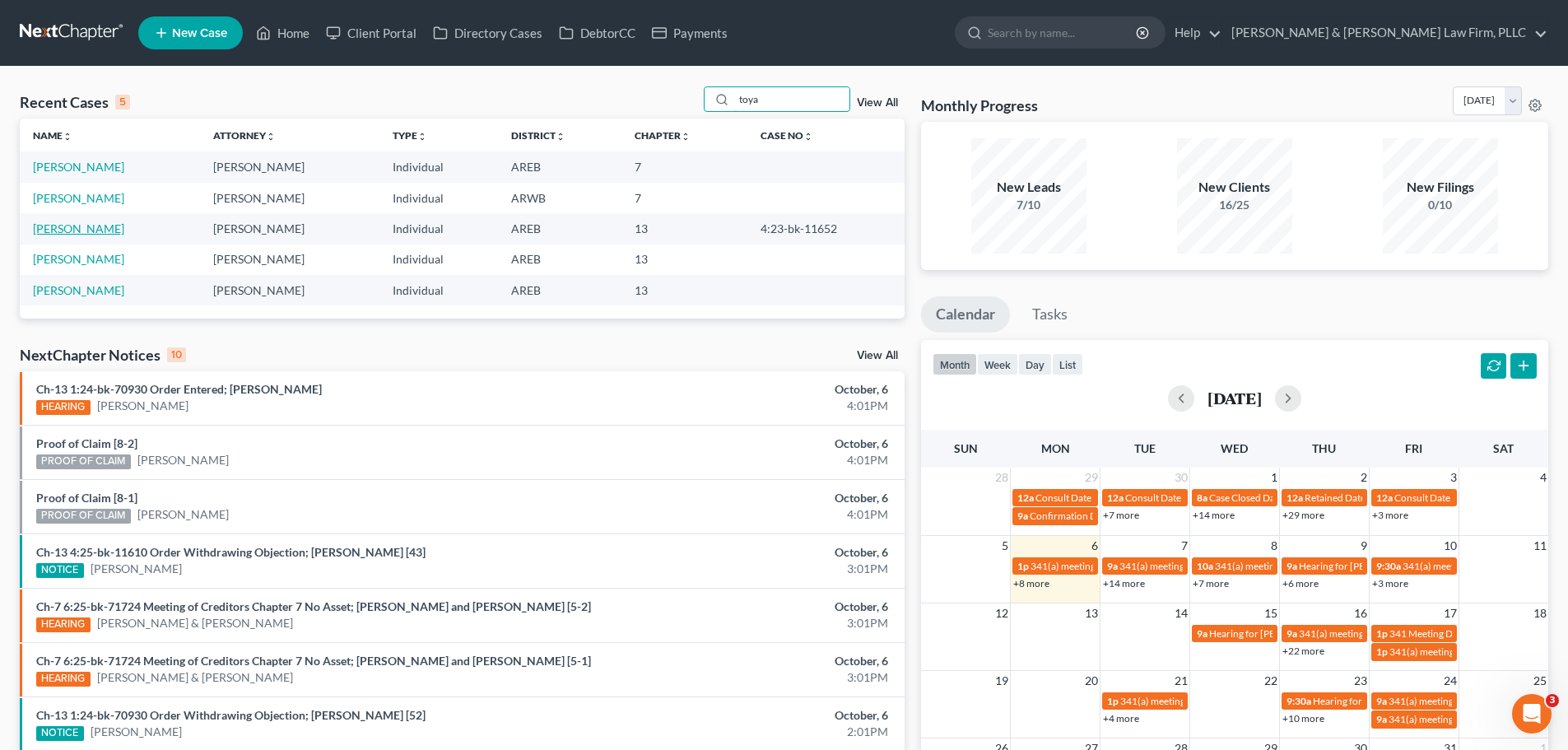
type input "toya"
click at [59, 232] on link "[PERSON_NAME]" at bounding box center [79, 228] width 92 height 14
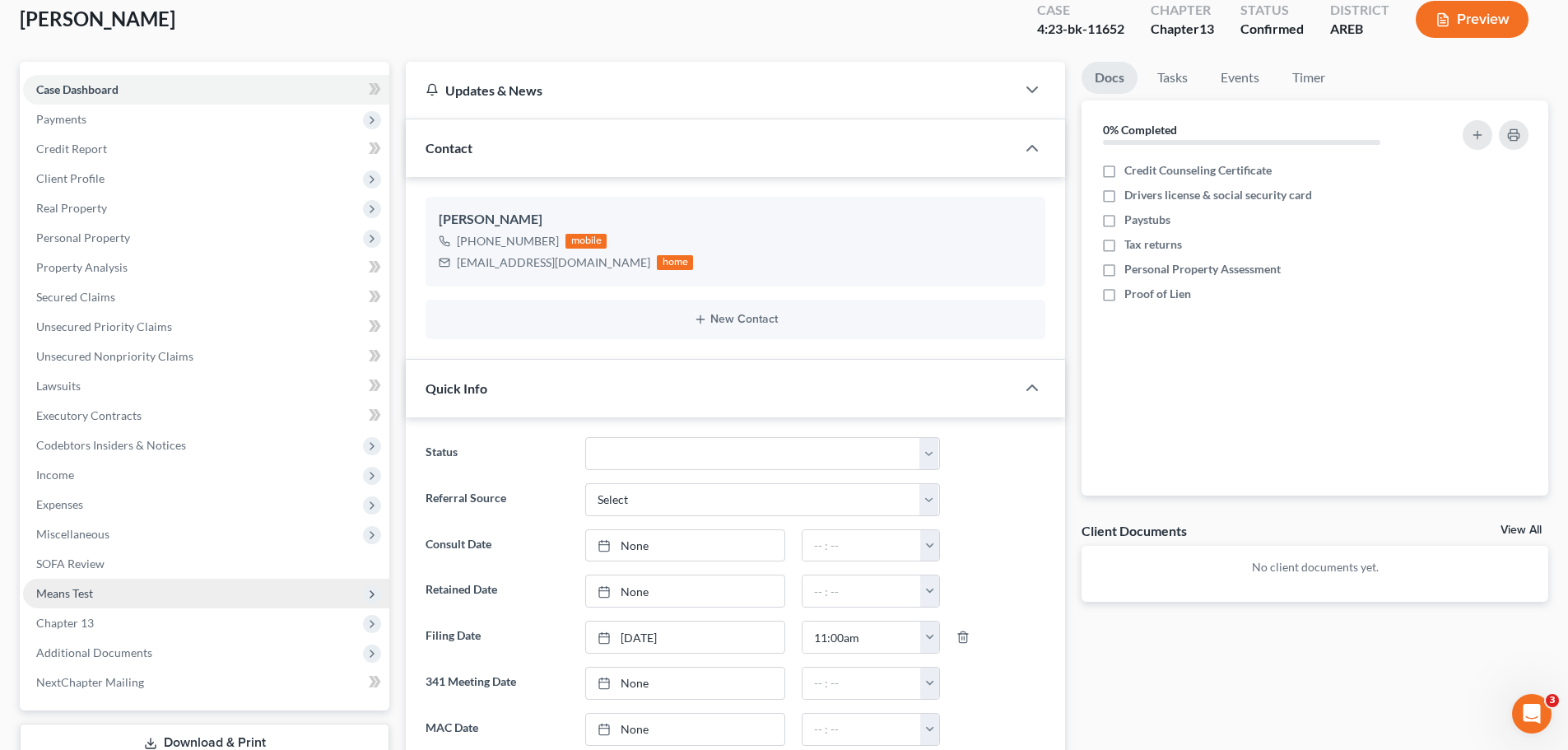
scroll to position [247, 0]
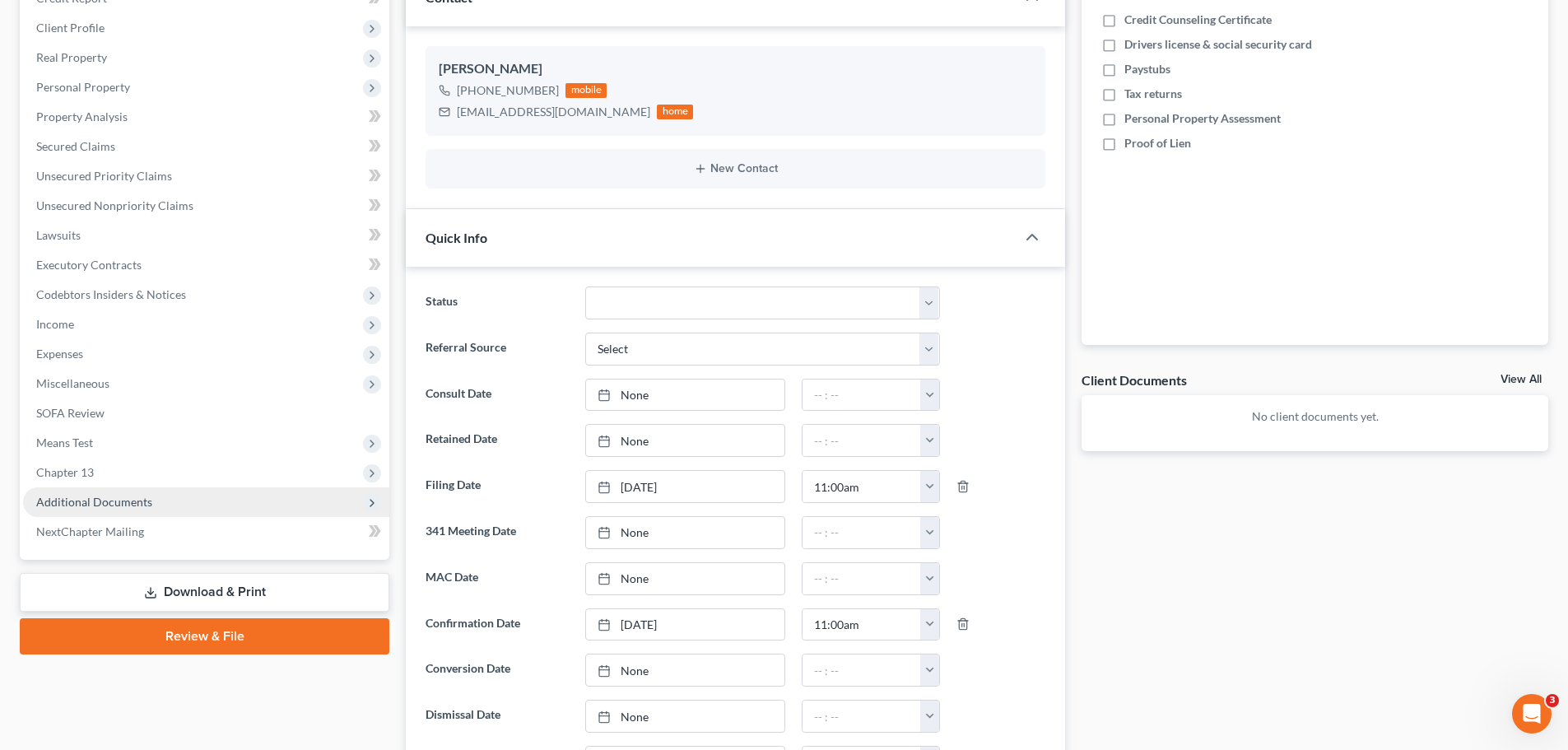
click at [151, 490] on span "Additional Documents" at bounding box center [206, 502] width 366 height 30
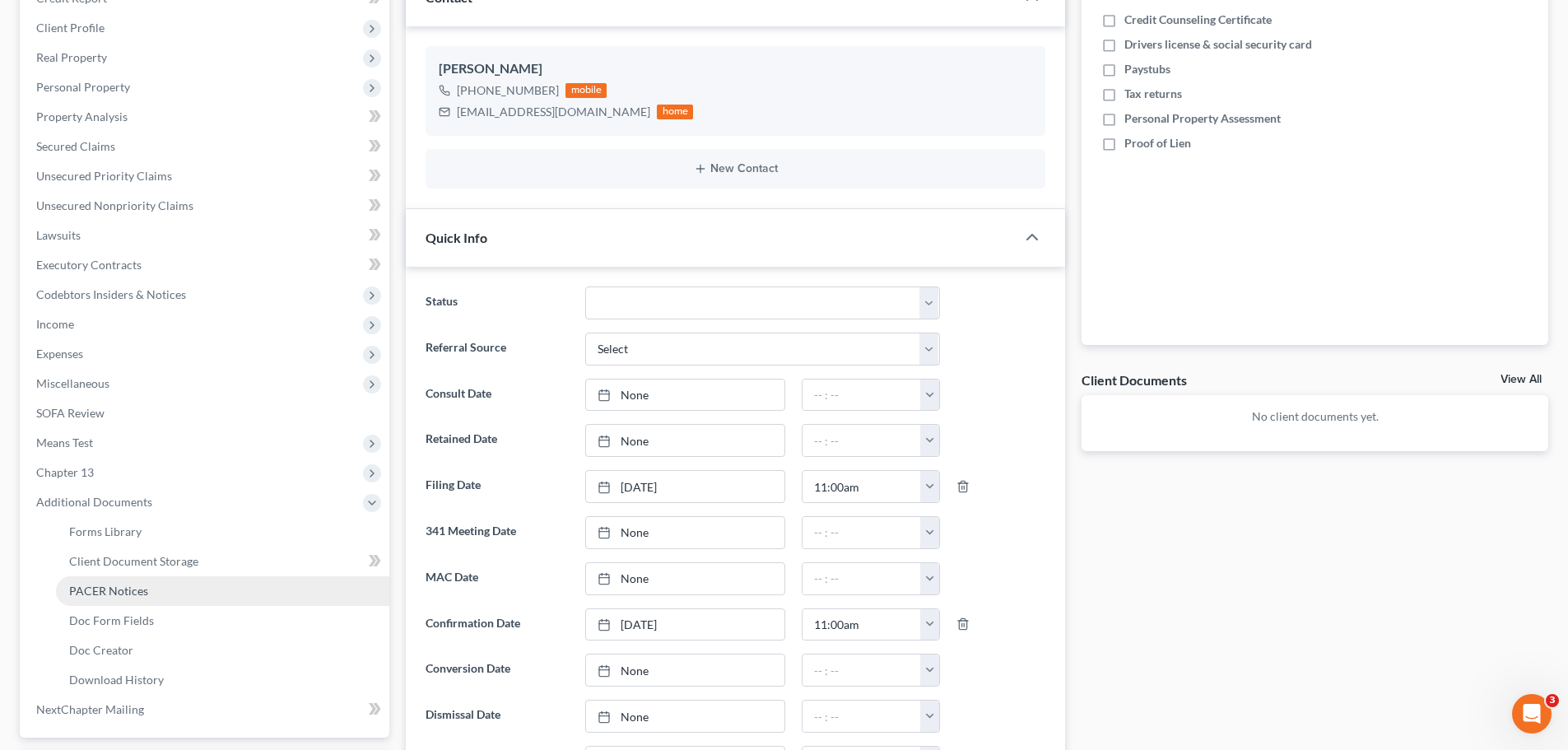
click at [126, 584] on span "PACER Notices" at bounding box center [108, 591] width 79 height 14
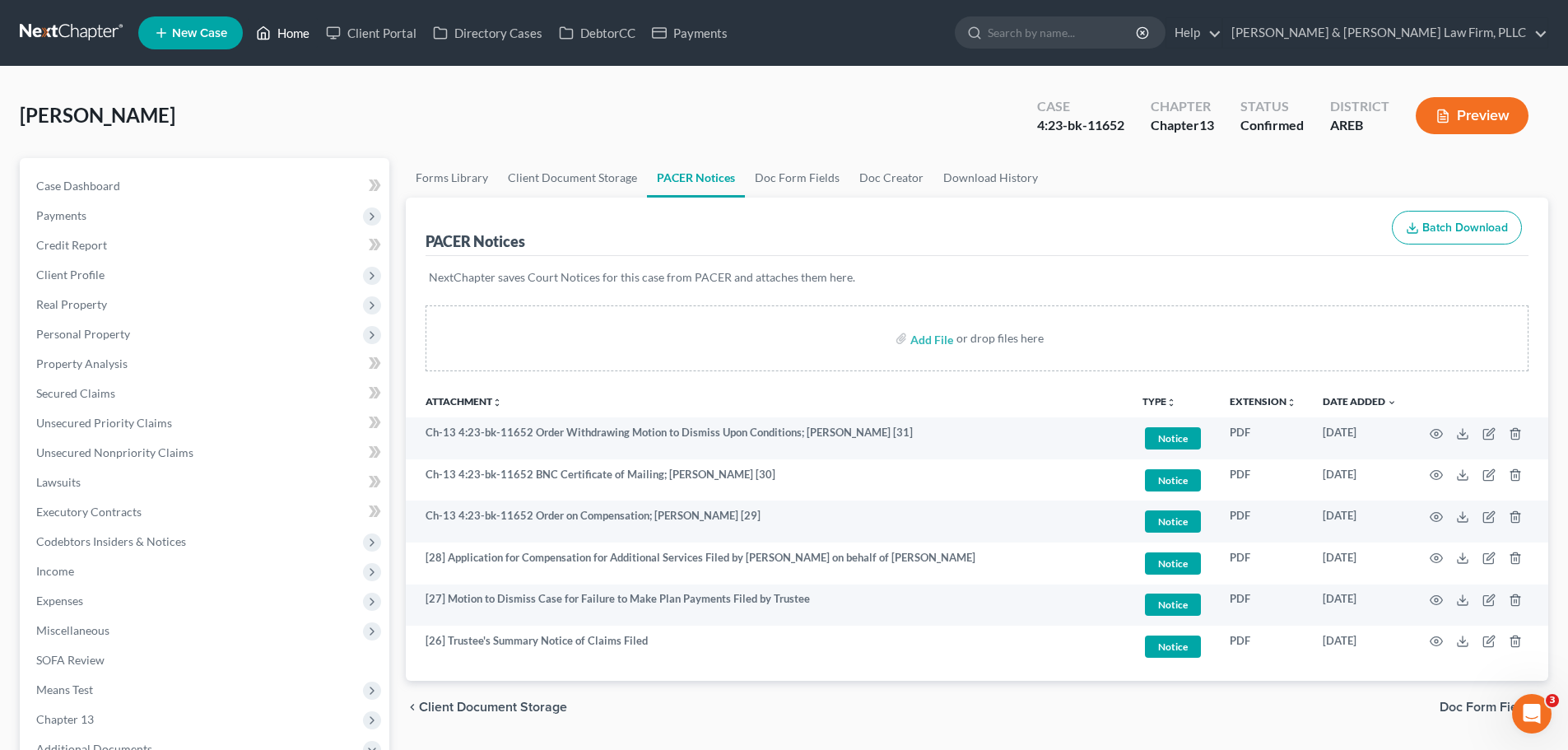
click at [289, 21] on link "Home" at bounding box center [282, 32] width 70 height 30
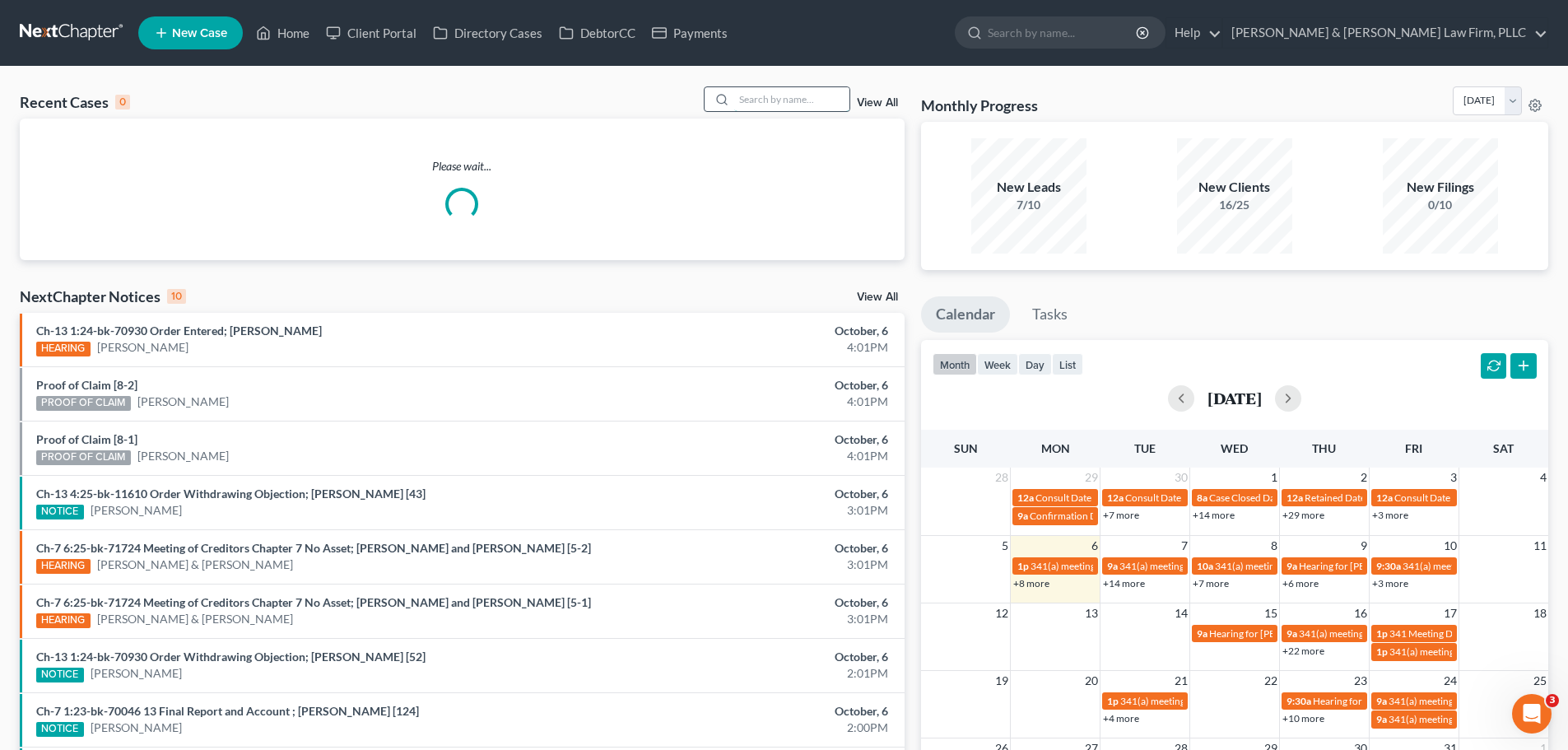
click at [814, 106] on input "search" at bounding box center [791, 98] width 115 height 24
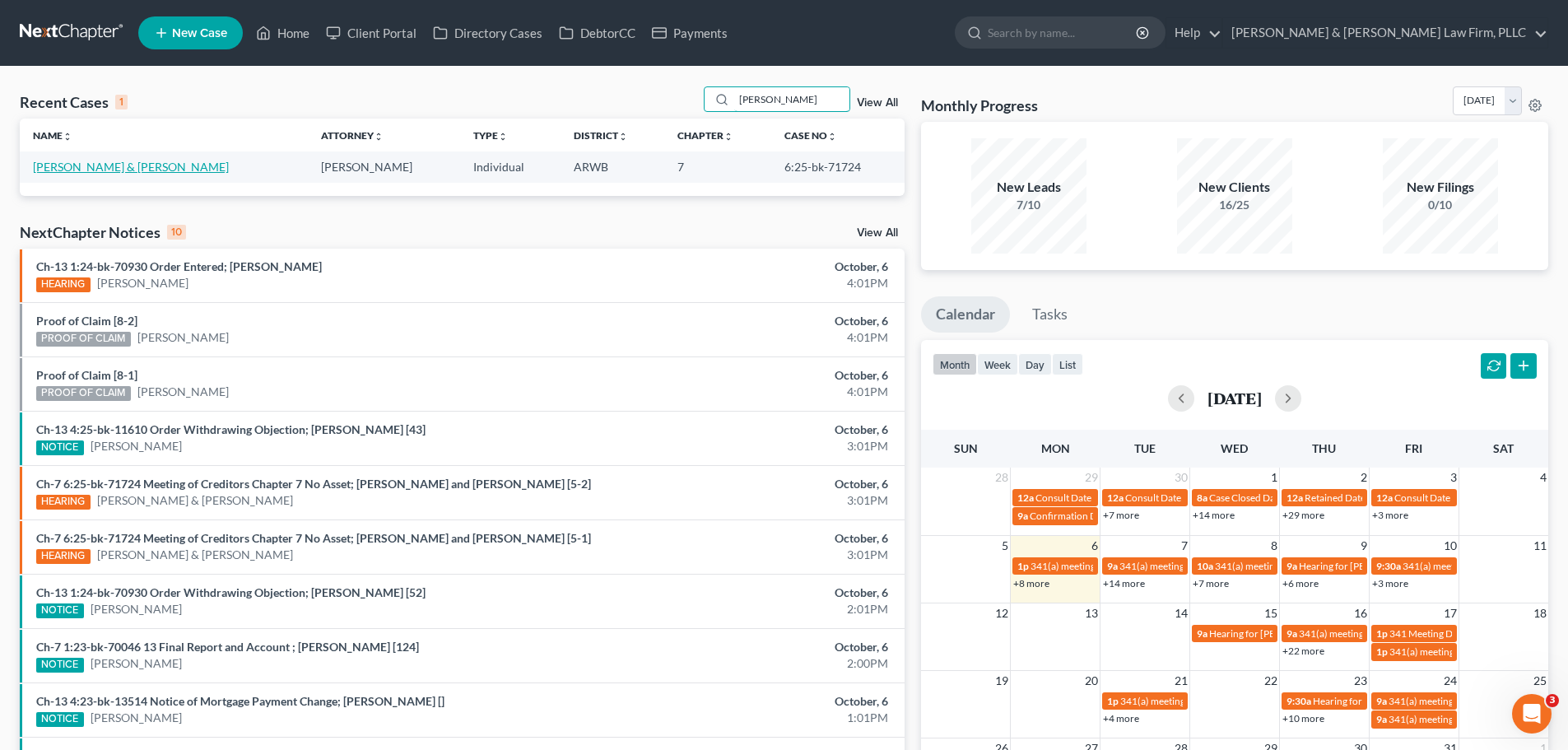
type input "[PERSON_NAME]"
click at [81, 166] on link "[PERSON_NAME] & [PERSON_NAME]" at bounding box center [131, 166] width 196 height 14
select select "4"
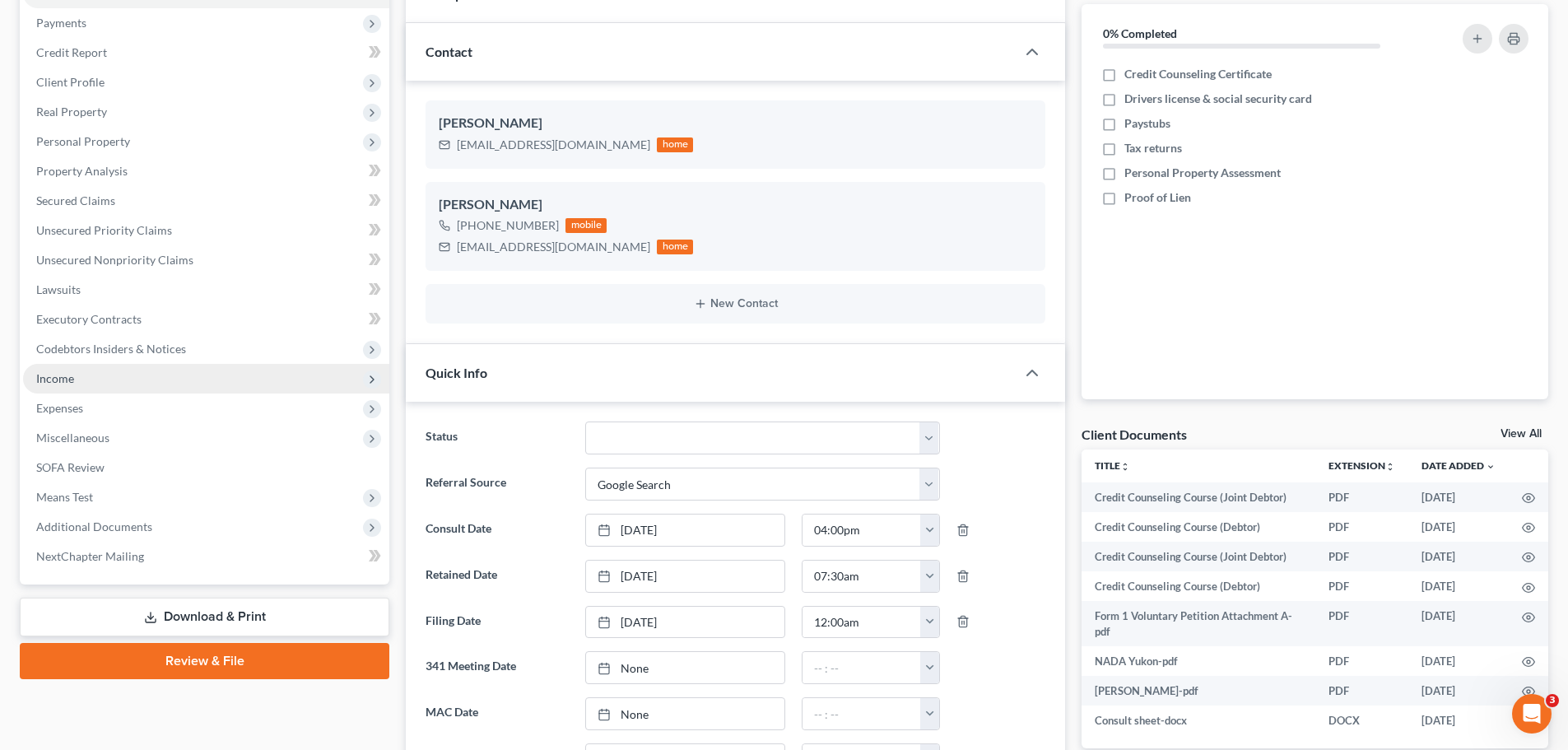
scroll to position [247, 0]
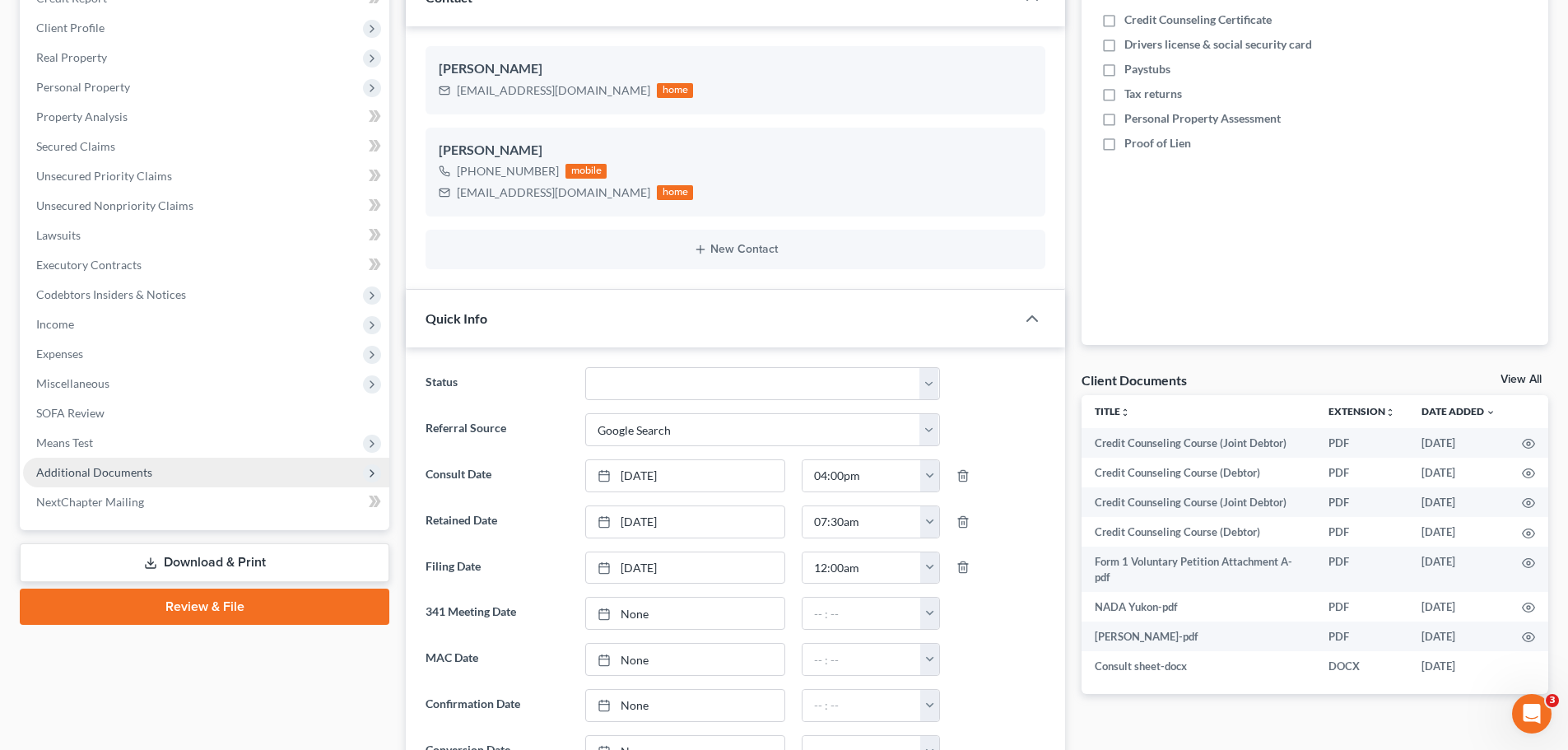
click at [98, 471] on span "Additional Documents" at bounding box center [94, 471] width 116 height 14
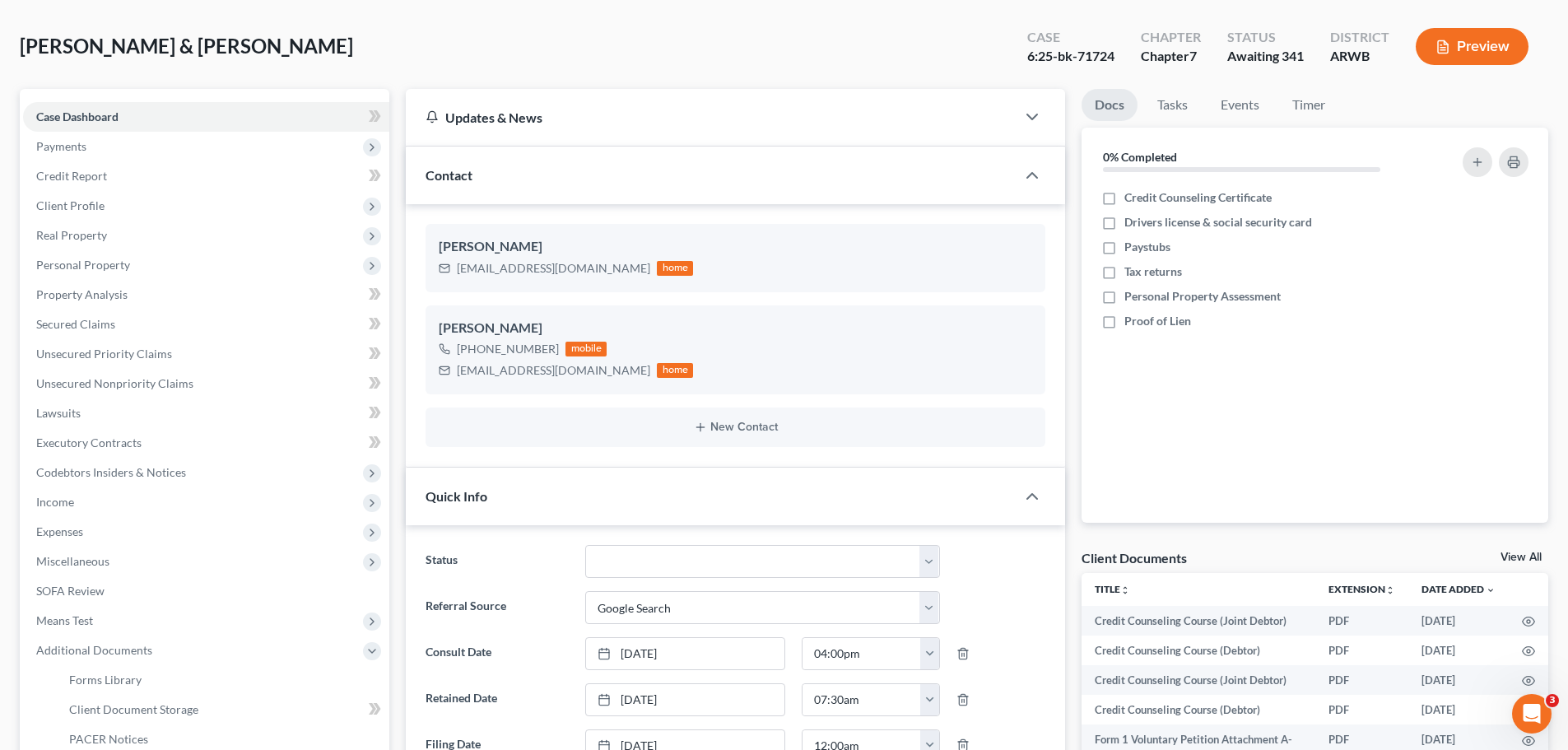
scroll to position [0, 0]
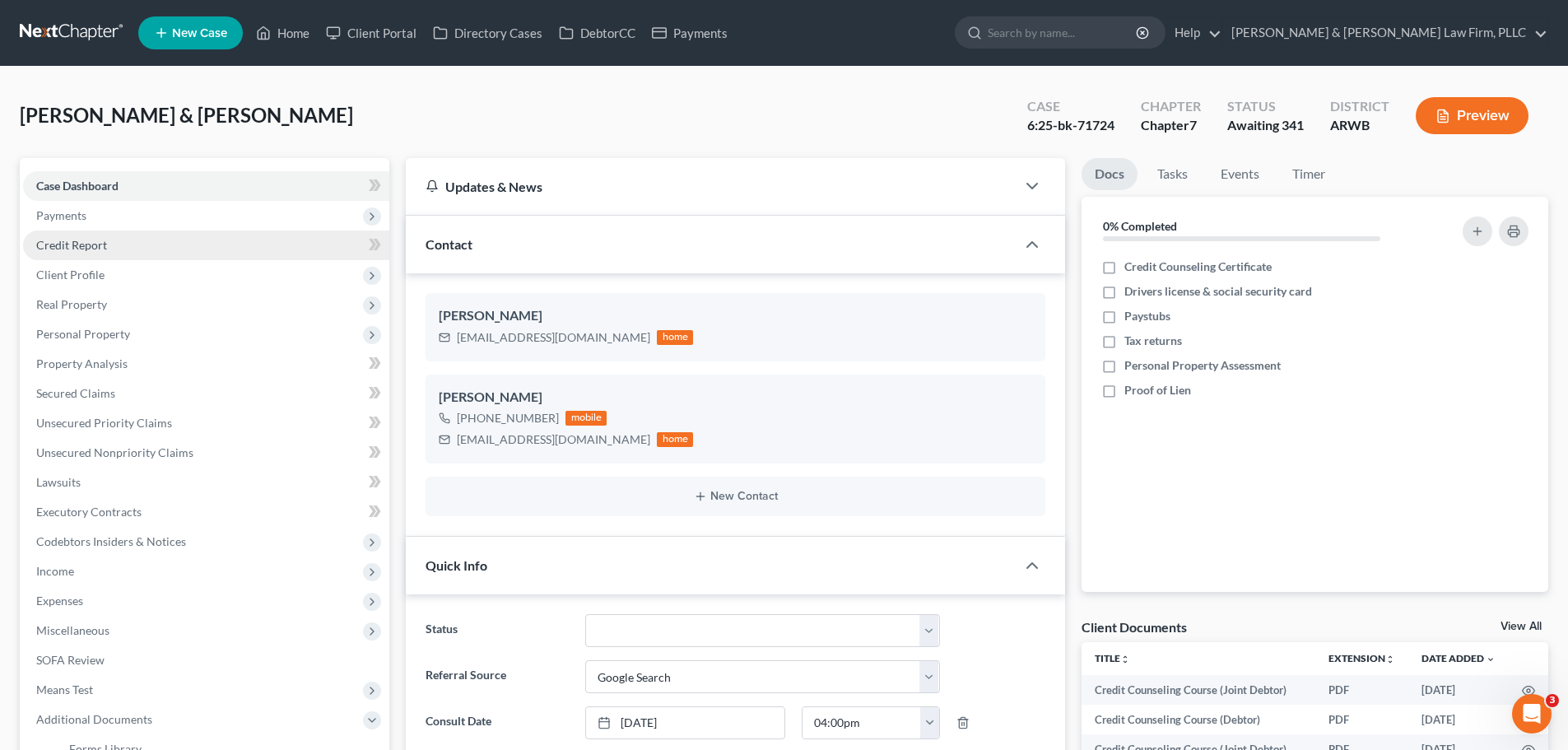
drag, startPoint x: 105, startPoint y: 225, endPoint x: 114, endPoint y: 248, distance: 24.7
click at [105, 226] on span "Payments" at bounding box center [206, 215] width 366 height 30
click at [116, 250] on link "Invoices" at bounding box center [222, 245] width 333 height 30
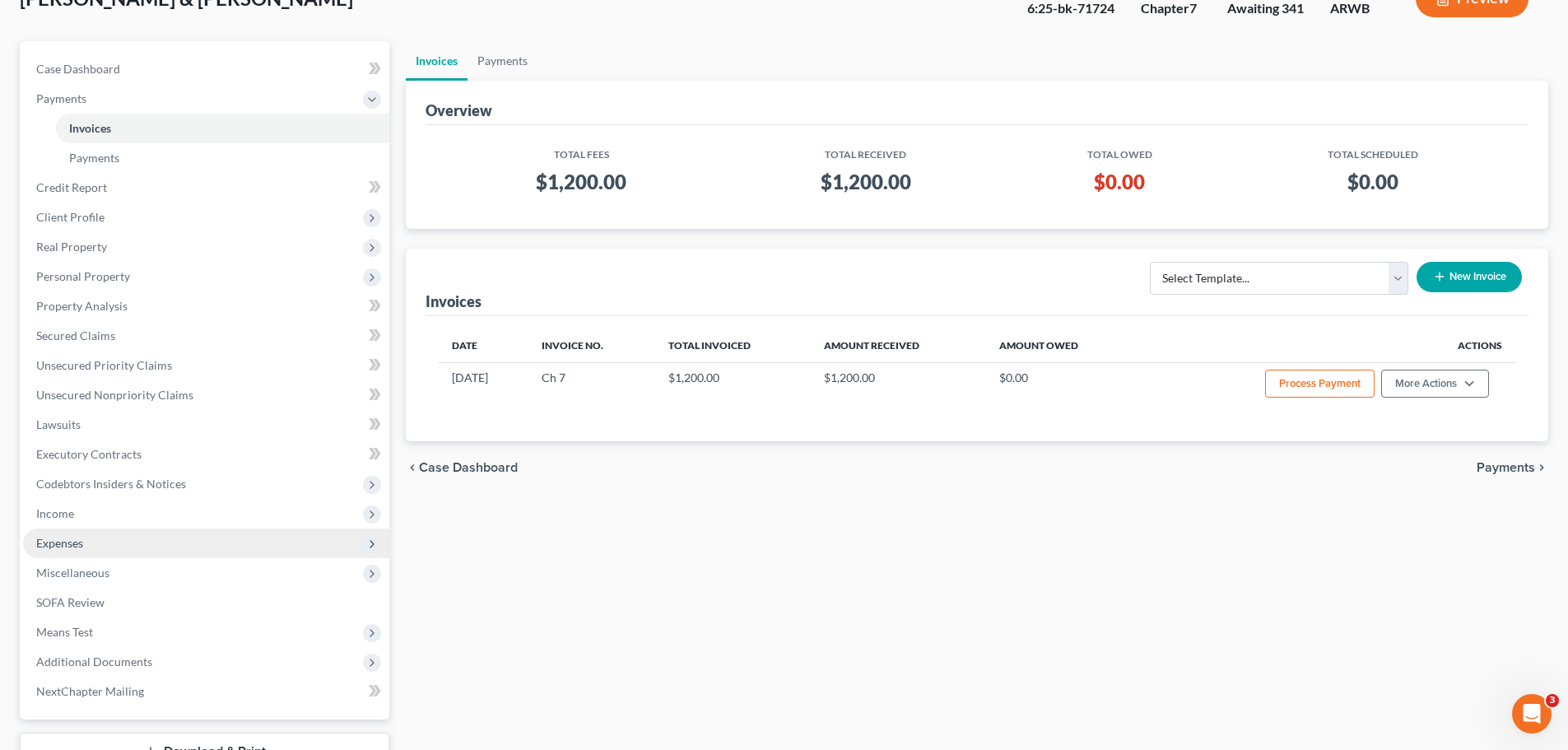
scroll to position [243, 0]
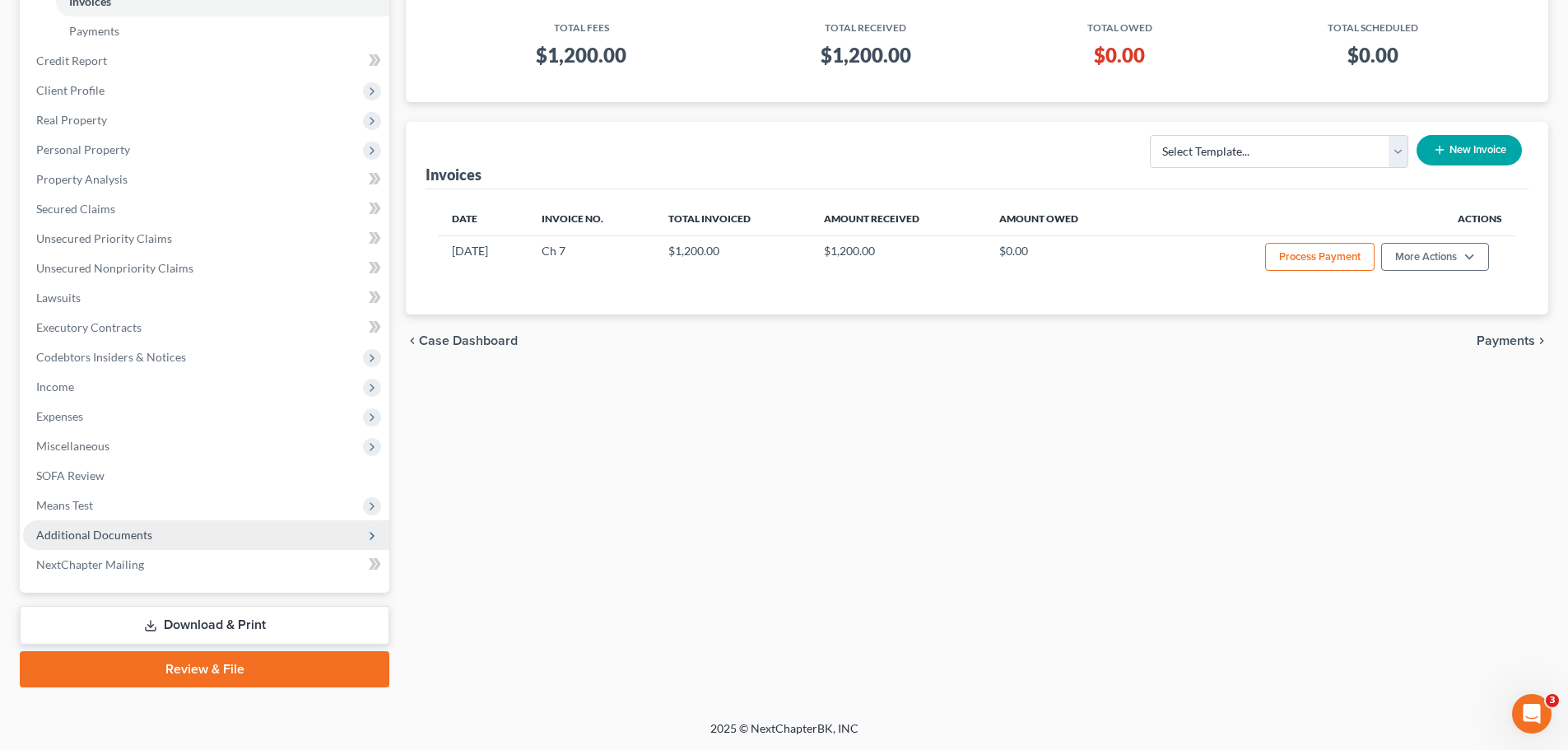
click at [127, 528] on span "Additional Documents" at bounding box center [94, 534] width 116 height 14
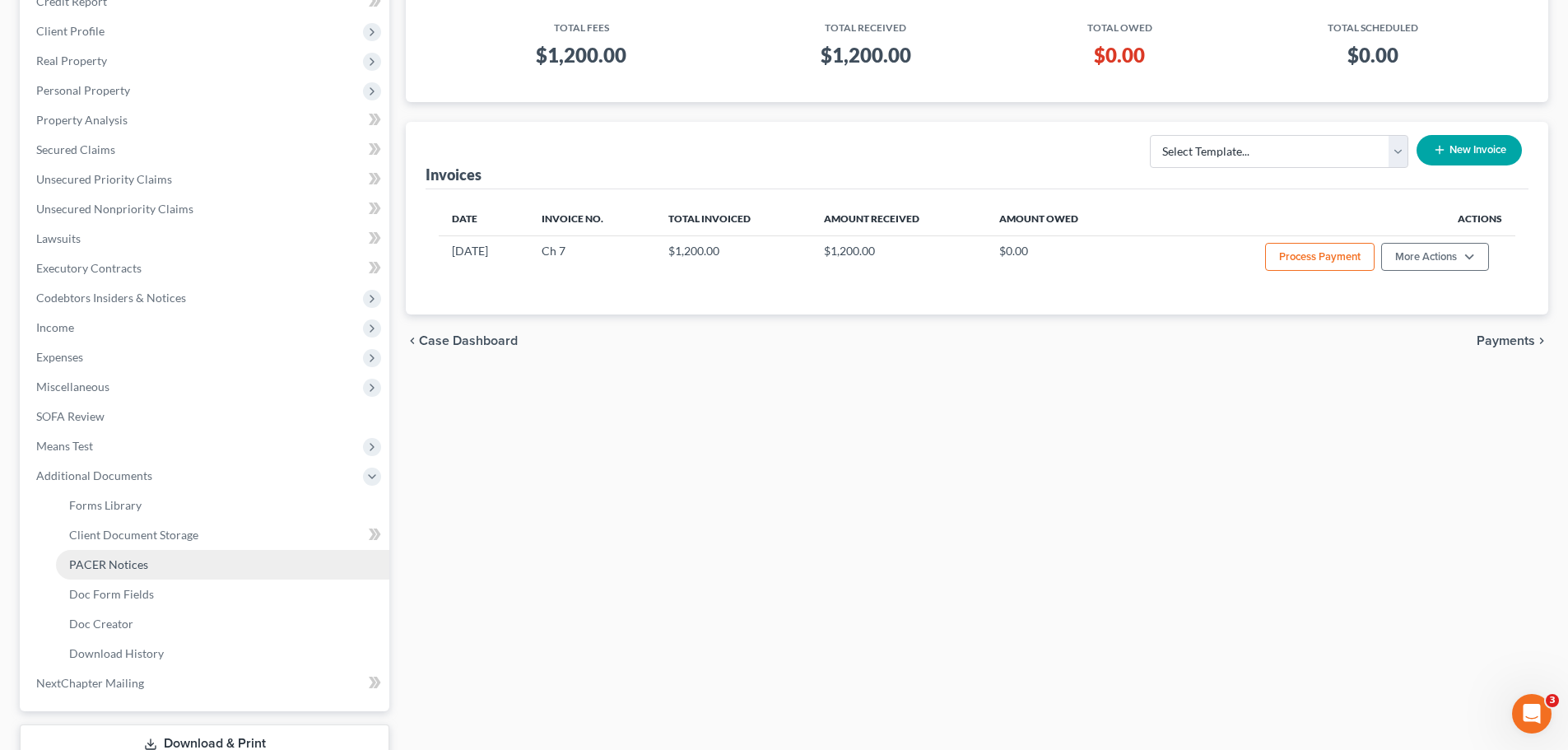
click at [121, 568] on span "PACER Notices" at bounding box center [108, 564] width 79 height 14
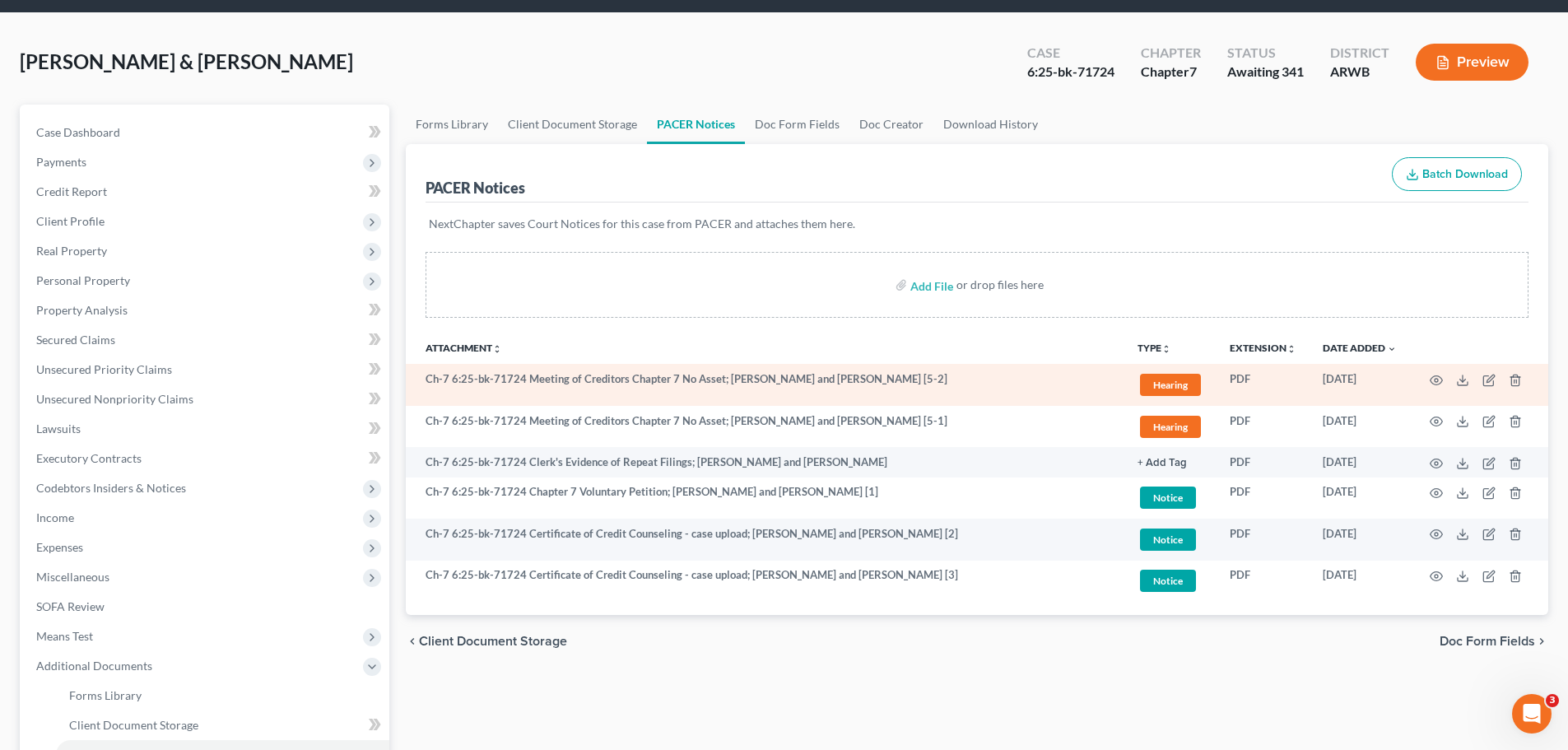
scroll to position [82, 0]
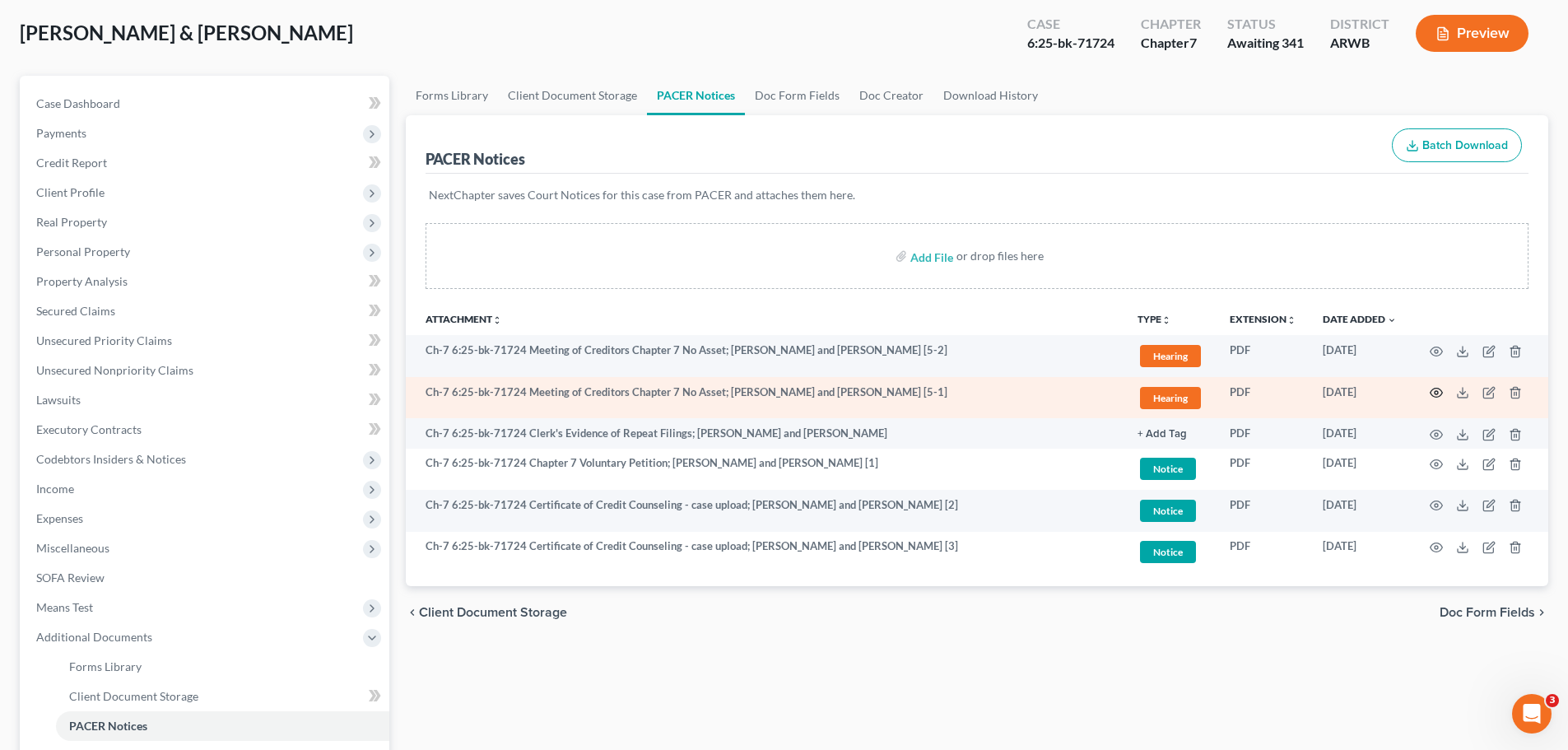
click at [1440, 388] on icon "button" at bounding box center [1436, 393] width 13 height 13
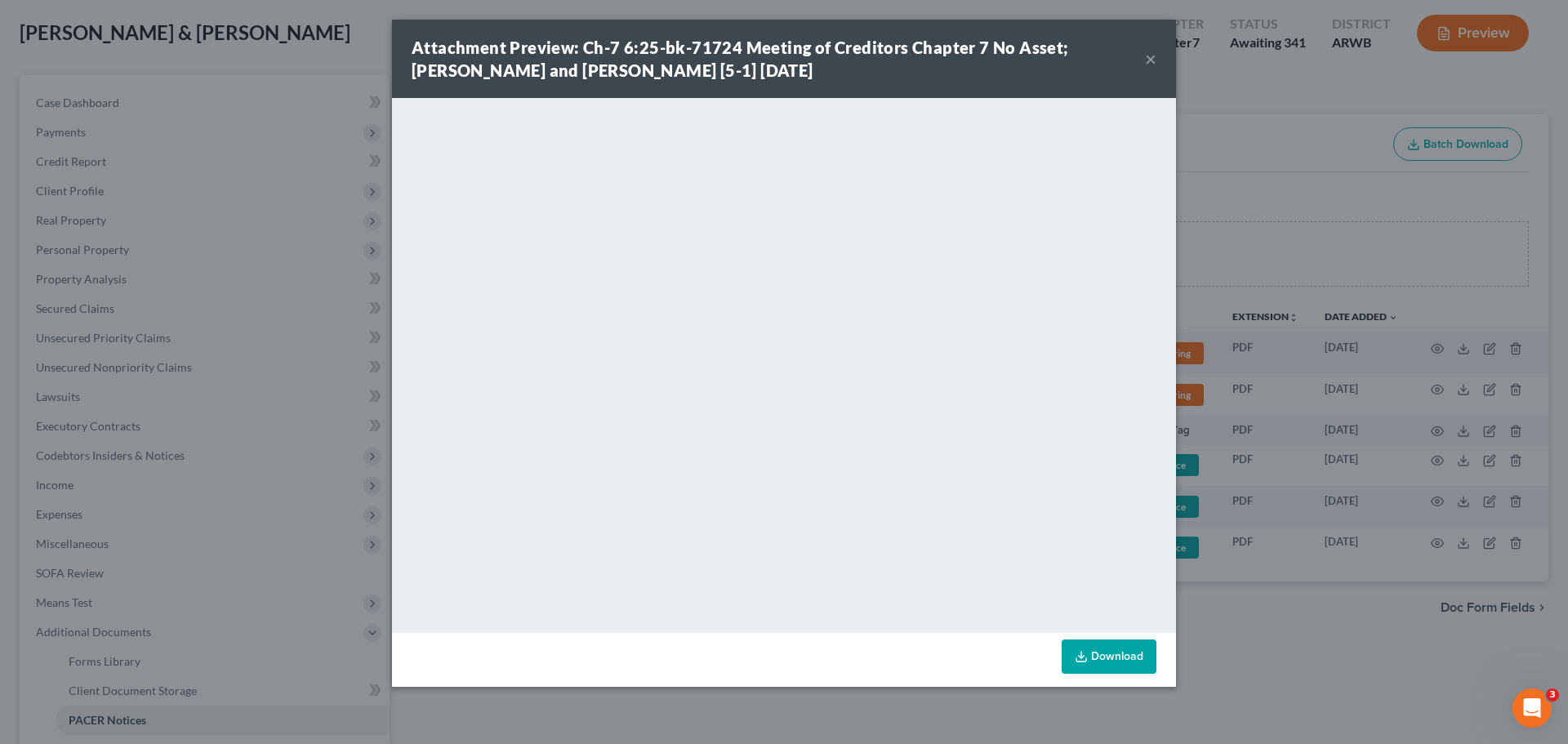
drag, startPoint x: 1149, startPoint y: 62, endPoint x: 202, endPoint y: 0, distance: 949.0
click at [1149, 62] on button "×" at bounding box center [1150, 59] width 11 height 20
